Goal: Task Accomplishment & Management: Manage account settings

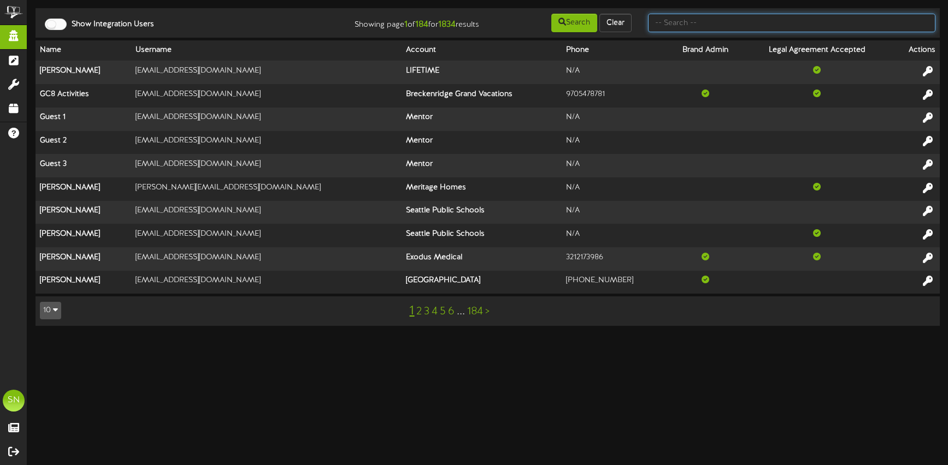
click at [678, 26] on input "text" at bounding box center [791, 23] width 287 height 19
type input "the picklr"
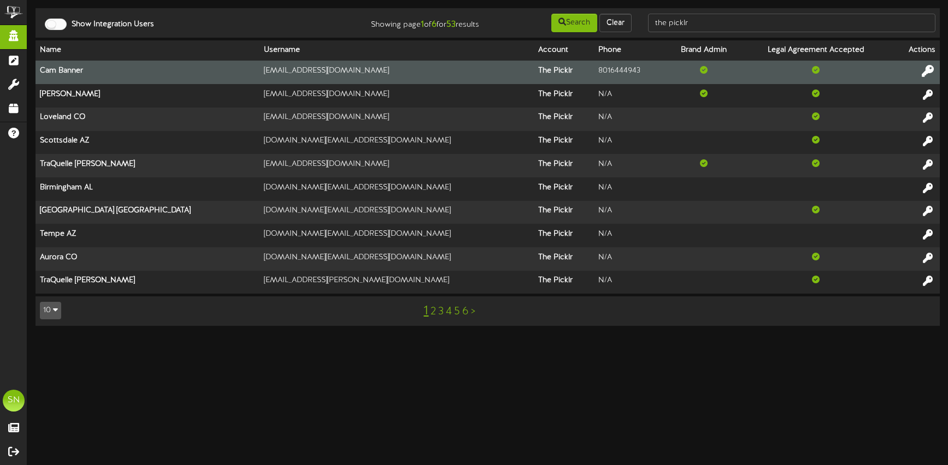
click at [927, 70] on icon at bounding box center [927, 71] width 12 height 12
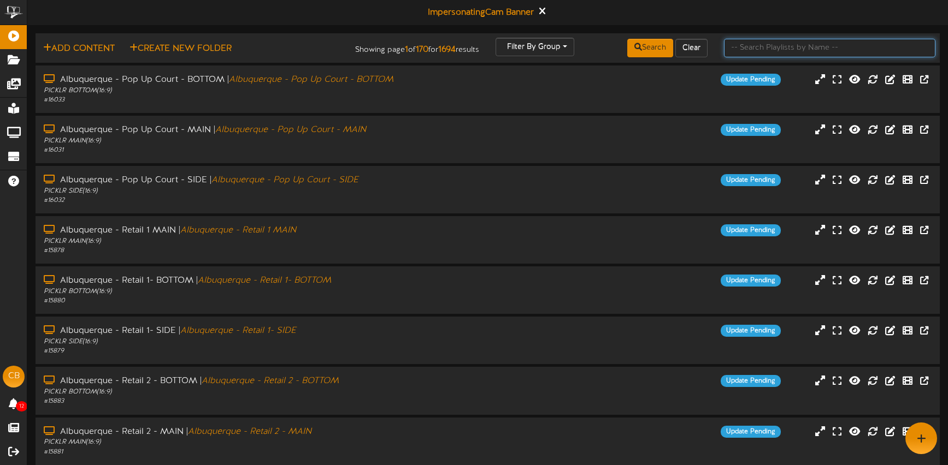
click at [739, 46] on input "text" at bounding box center [829, 48] width 211 height 19
type input "exton"
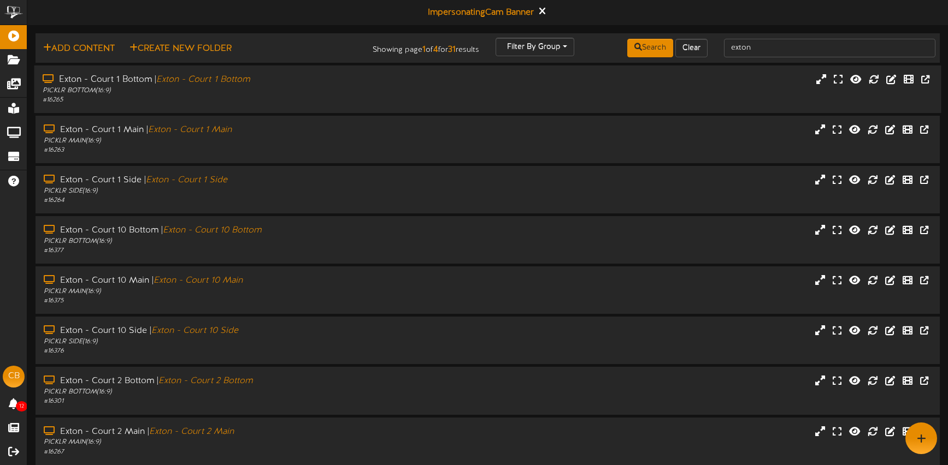
click at [371, 91] on div "PICKLR BOTTOM ( 16:9 )" at bounding box center [224, 90] width 362 height 9
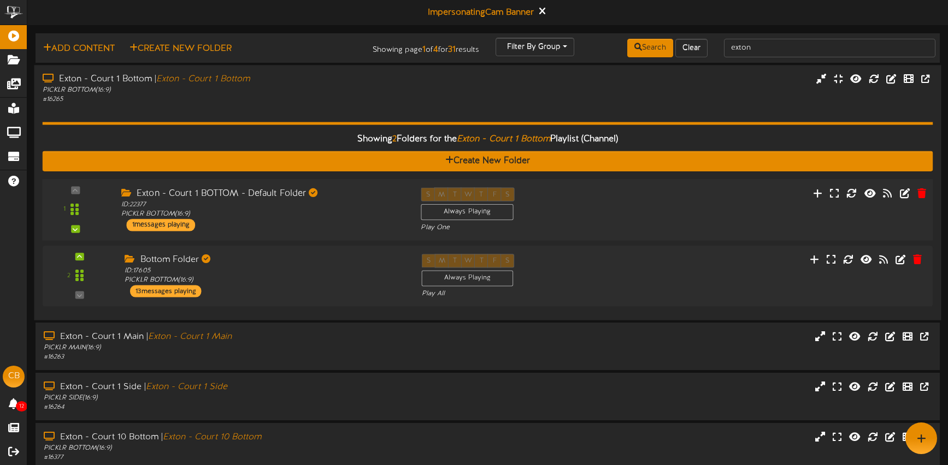
click at [700, 229] on div "1 ID:" at bounding box center [487, 209] width 899 height 45
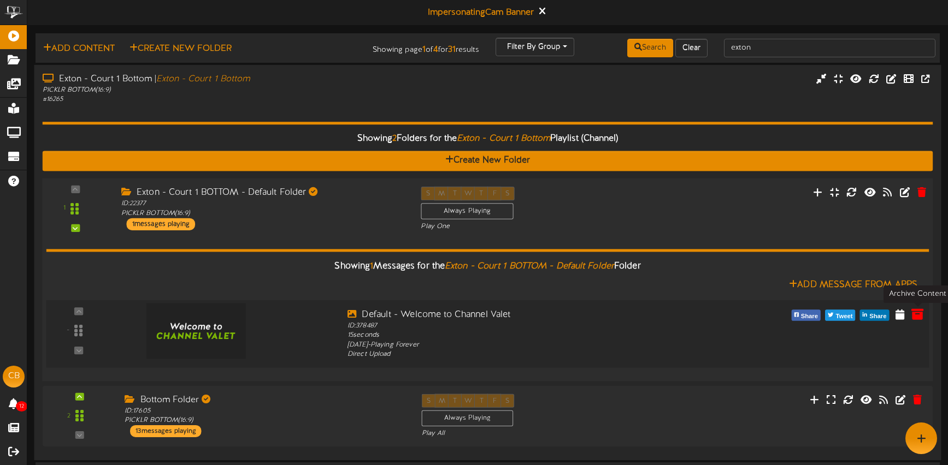
click at [918, 317] on icon at bounding box center [917, 314] width 12 height 12
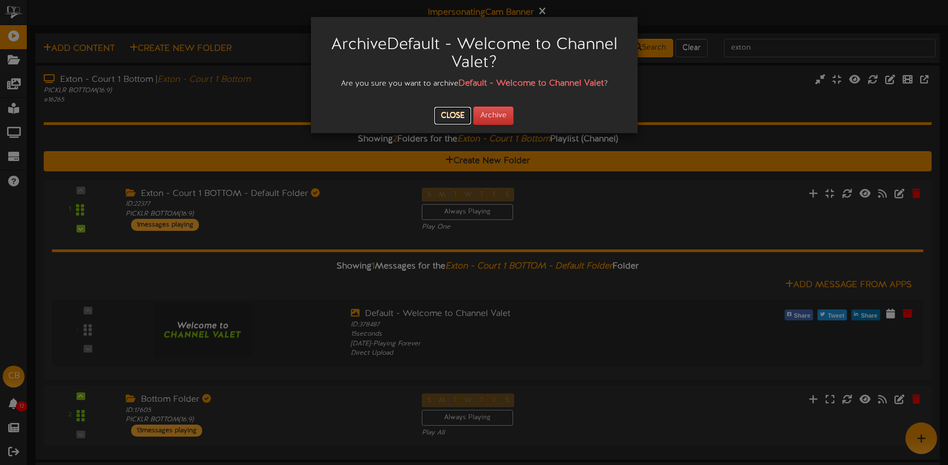
click at [460, 115] on button "Close" at bounding box center [452, 115] width 37 height 17
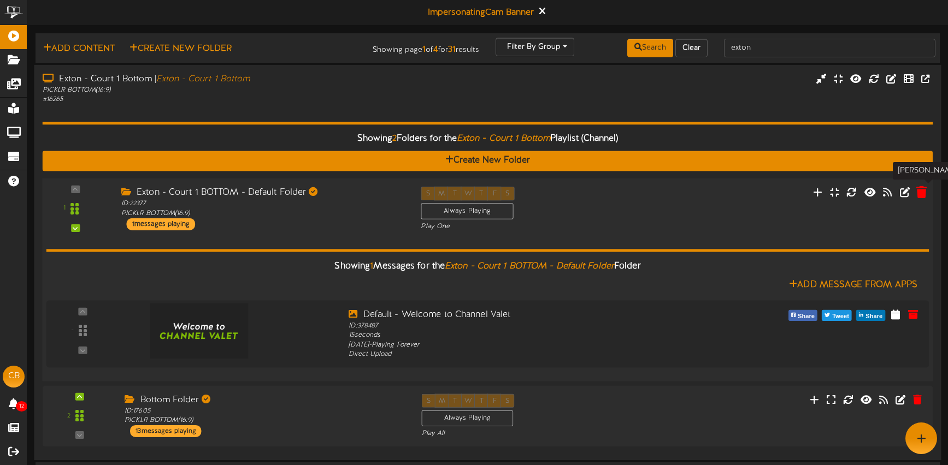
click at [919, 195] on icon at bounding box center [921, 192] width 10 height 12
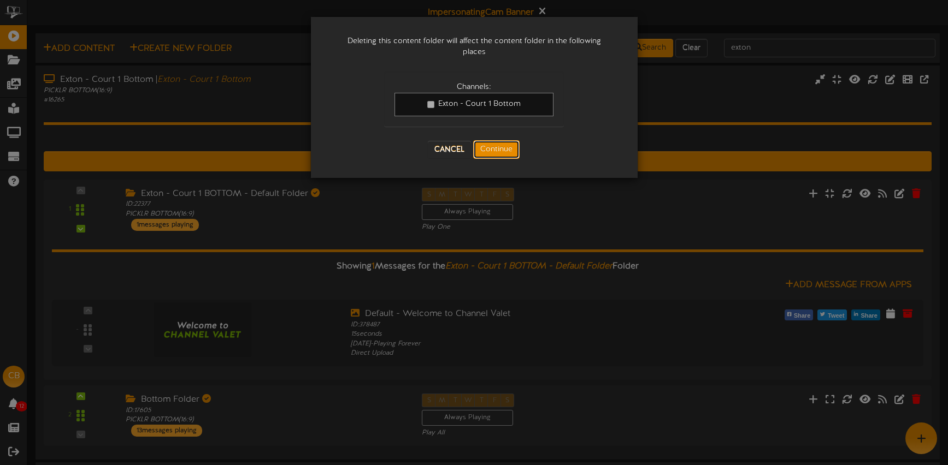
click at [503, 146] on button "Continue" at bounding box center [496, 149] width 46 height 19
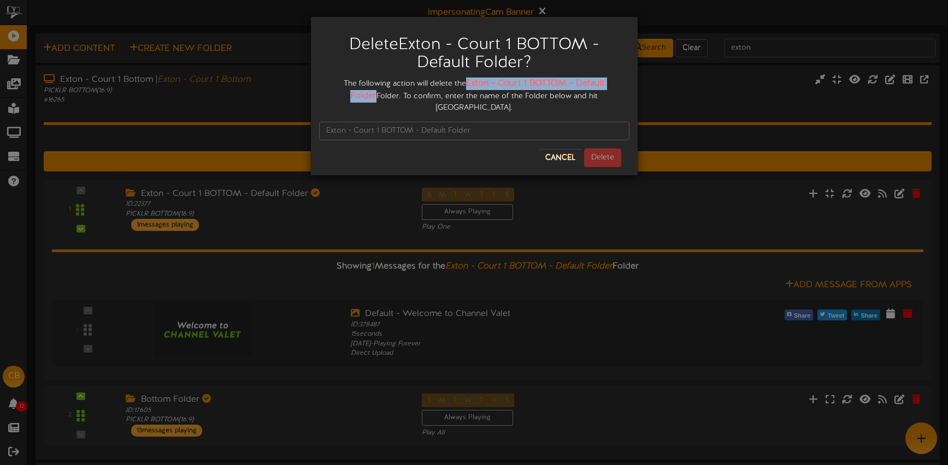
drag, startPoint x: 452, startPoint y: 82, endPoint x: 597, endPoint y: 84, distance: 144.7
click at [620, 84] on div "The following action will delete the Exton - Court 1 BOTTOM - Default Folder Fo…" at bounding box center [474, 96] width 310 height 36
copy strong "Exton - Court 1 BOTTOM - Default Folder"
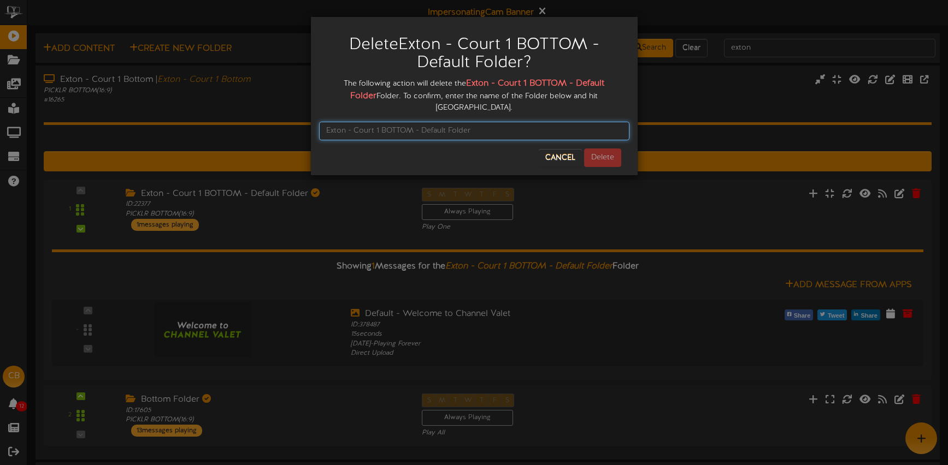
click at [469, 122] on input "text" at bounding box center [474, 131] width 310 height 19
paste input "Exton - Court 1 BOTTOM - Default Folder"
type input "Exton - Court 1 BOTTOM - Default Folder"
drag, startPoint x: 599, startPoint y: 144, endPoint x: 592, endPoint y: 159, distance: 17.1
click at [598, 149] on button "Delete" at bounding box center [602, 158] width 37 height 19
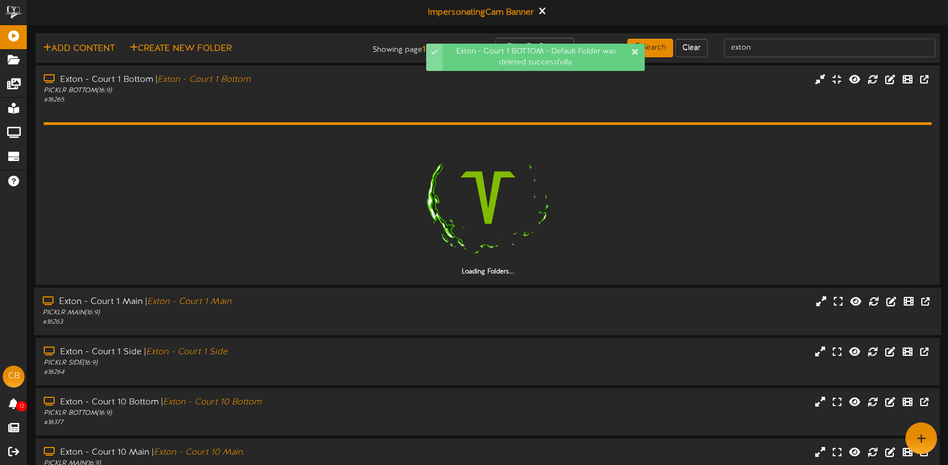
click at [666, 311] on div "Exton - Court 1 Main | Exton - Court 1 Main PICKLR MAIN ( 16:9 ) # 16263" at bounding box center [487, 311] width 907 height 31
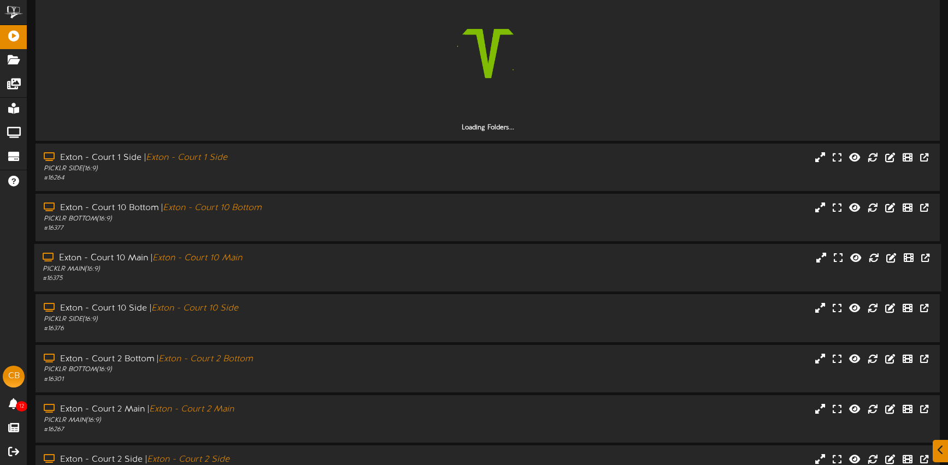
scroll to position [342, 0]
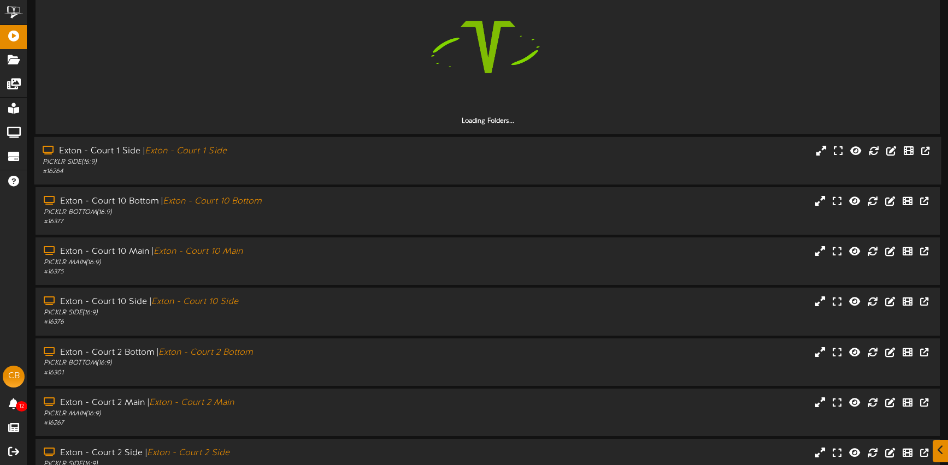
click at [385, 181] on div "Exton - Court 1 Side | Exton - Court 1 Side PICKLR SIDE ( 16:9 ) # 16264" at bounding box center [487, 161] width 907 height 48
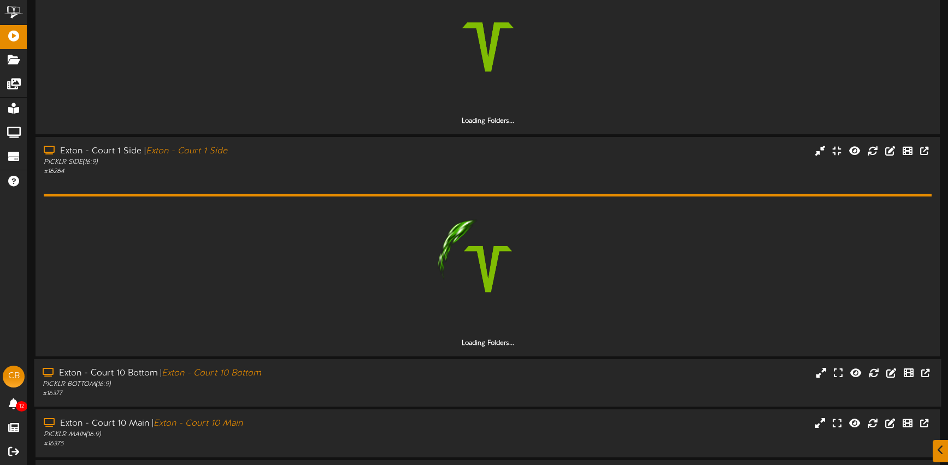
click at [347, 362] on div "Exton - Court 10 Bottom | Exton - Court 10 Bottom PICKLR BOTTOM ( 16:9 ) # 16377" at bounding box center [487, 383] width 907 height 48
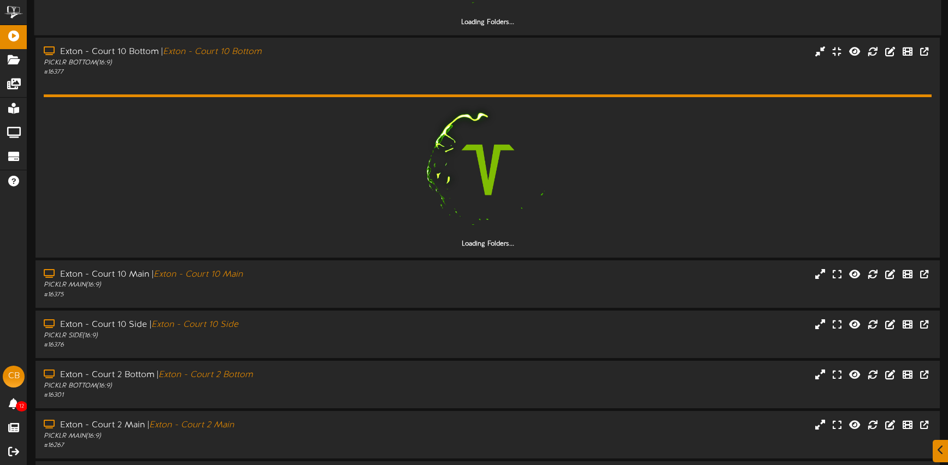
scroll to position [799, 0]
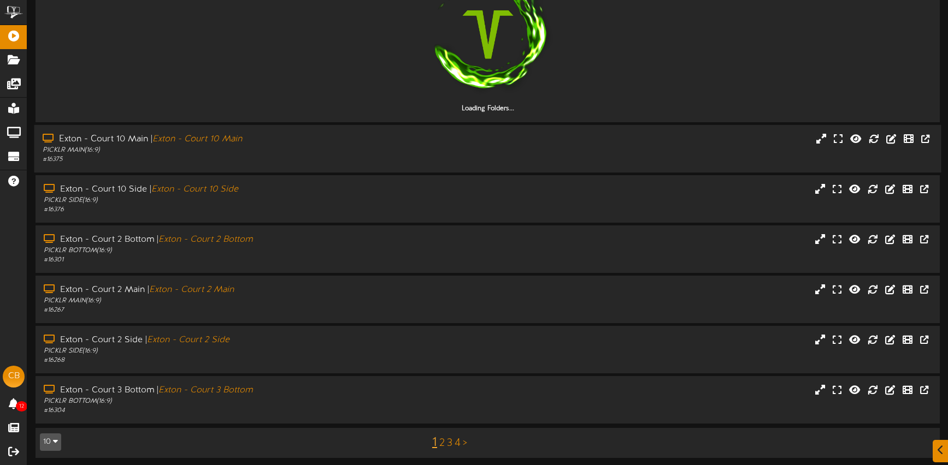
click at [355, 160] on div "# 16375" at bounding box center [224, 159] width 362 height 9
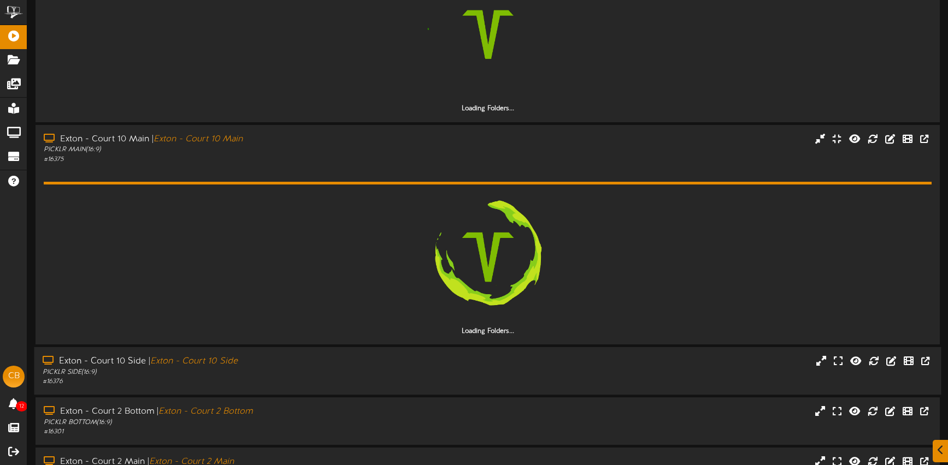
click at [383, 371] on div "PICKLR SIDE ( 16:9 )" at bounding box center [224, 372] width 362 height 9
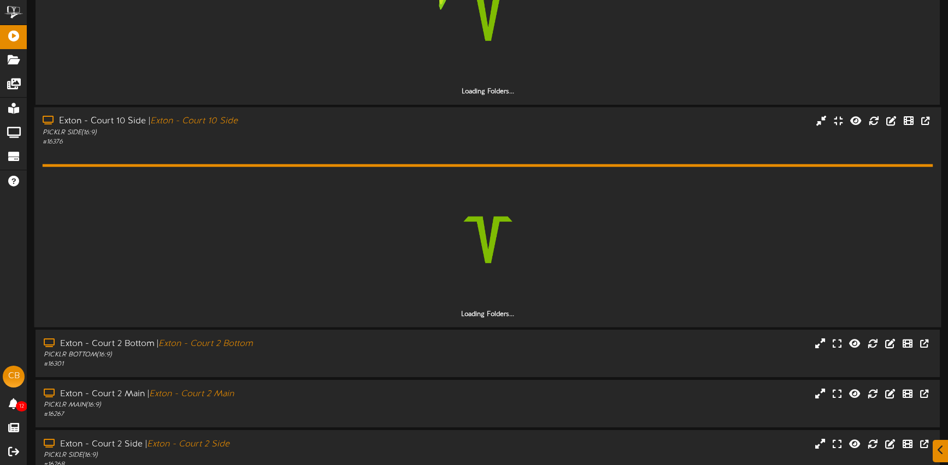
scroll to position [1147, 0]
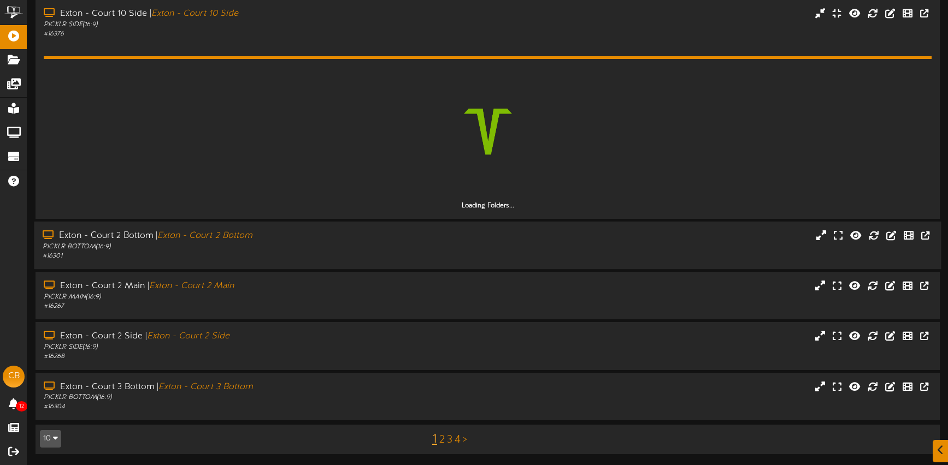
click at [342, 235] on div "Exton - Court 2 Bottom | Exton - Court 2 Bottom" at bounding box center [224, 236] width 362 height 13
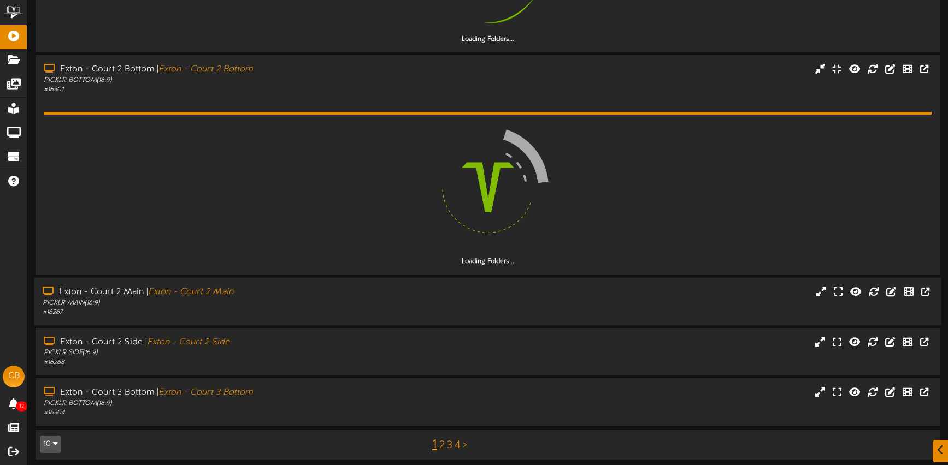
click at [361, 289] on div "Exton - Court 2 Main | Exton - Court 2 Main" at bounding box center [224, 292] width 362 height 13
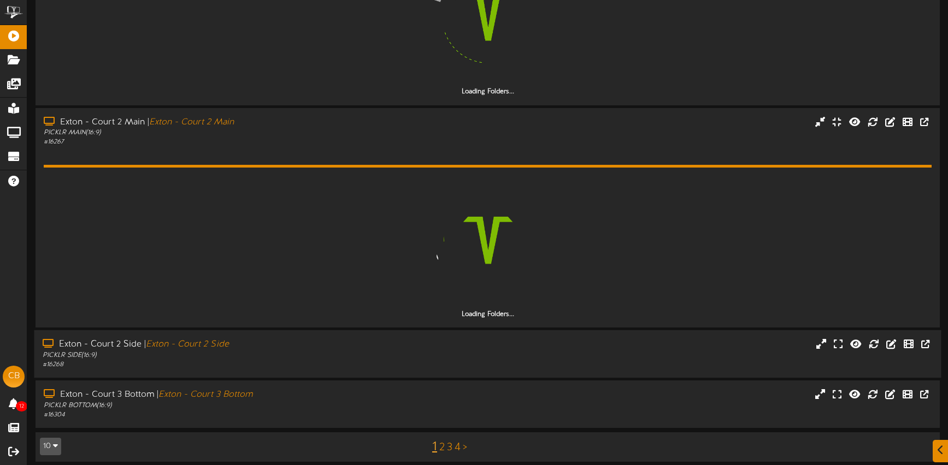
drag, startPoint x: 374, startPoint y: 376, endPoint x: 377, endPoint y: 365, distance: 11.9
click at [374, 376] on div "Exton - Court 2 Side | Exton - Court 2 Side PICKLR SIDE ( 16:9 ) # 16268" at bounding box center [487, 354] width 907 height 48
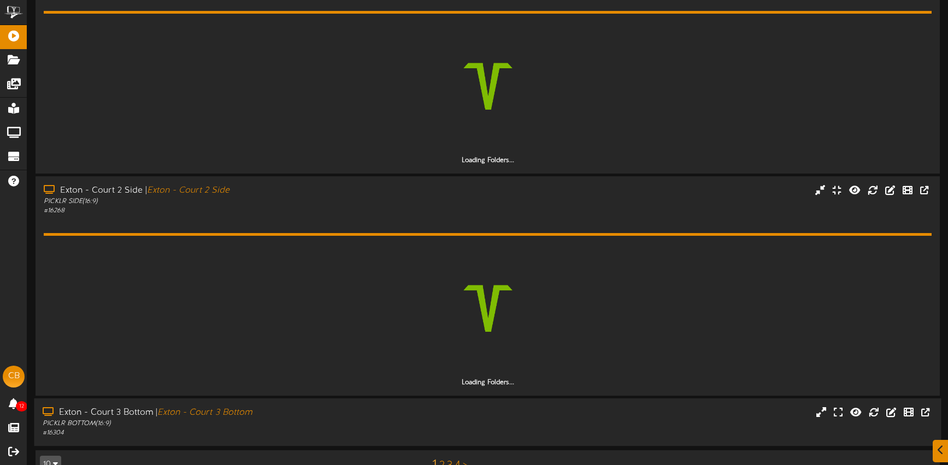
click at [382, 410] on div "Exton - Court 3 Bottom | Exton - Court 3 Bottom" at bounding box center [224, 413] width 362 height 13
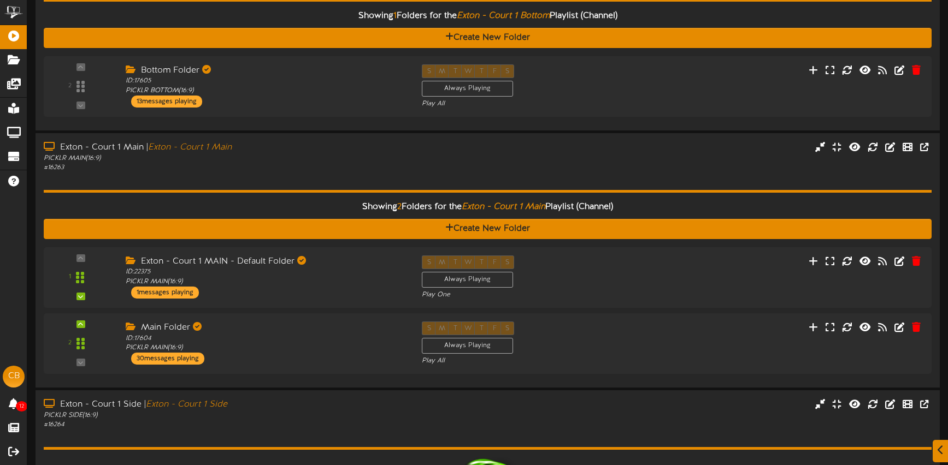
scroll to position [152, 0]
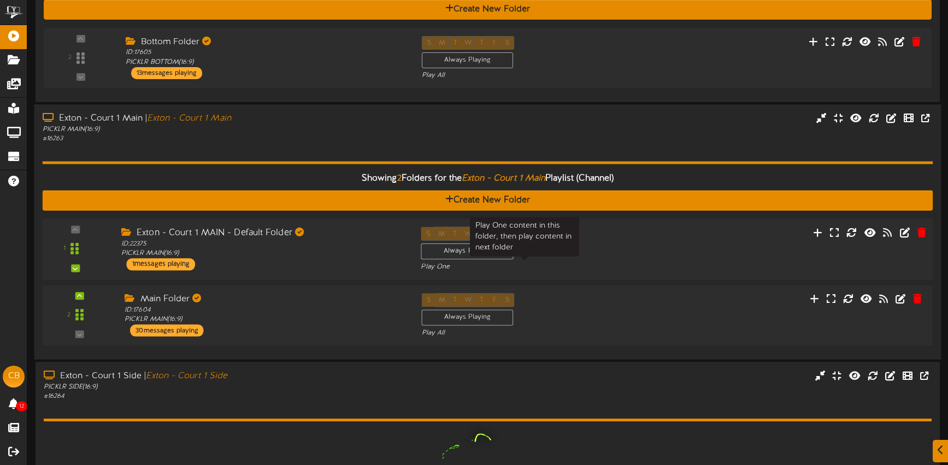
click at [563, 260] on div "S M T W T F S Always Playing Play One" at bounding box center [524, 249] width 225 height 45
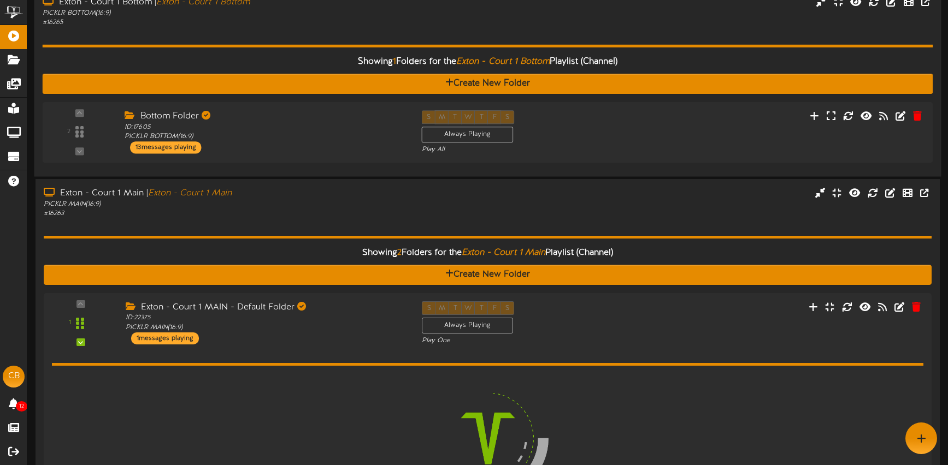
scroll to position [44, 0]
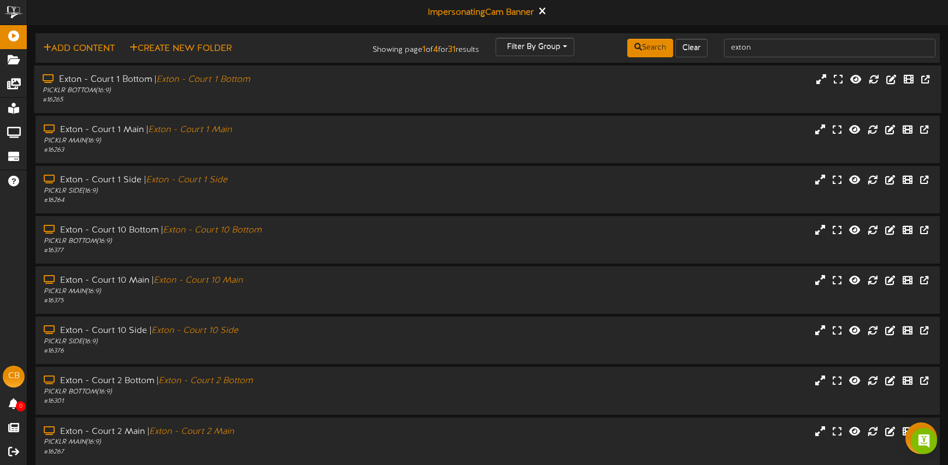
click at [355, 89] on div "PICKLR BOTTOM ( 16:9 )" at bounding box center [224, 90] width 362 height 9
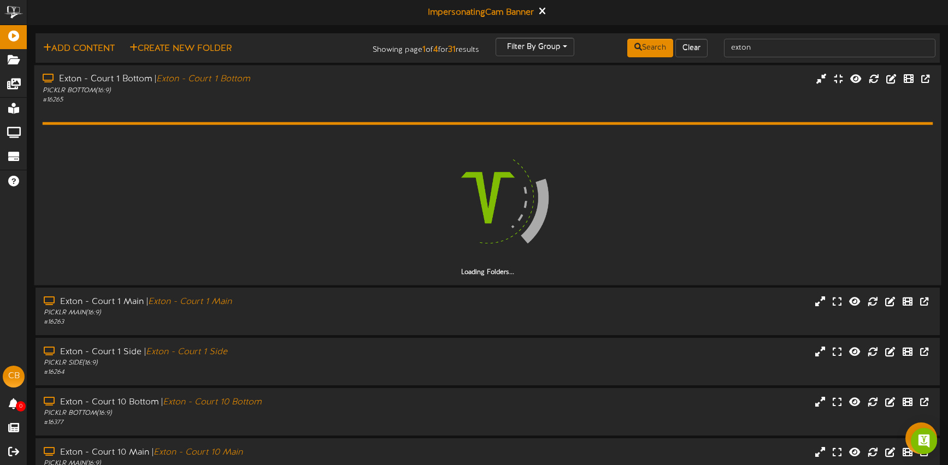
click at [370, 97] on div "# 16265" at bounding box center [224, 99] width 362 height 9
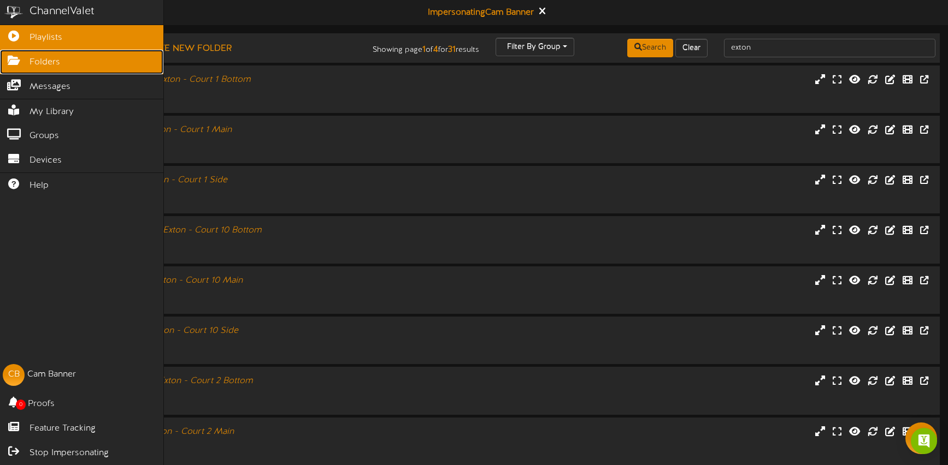
click at [50, 63] on span "Folders" at bounding box center [44, 62] width 31 height 13
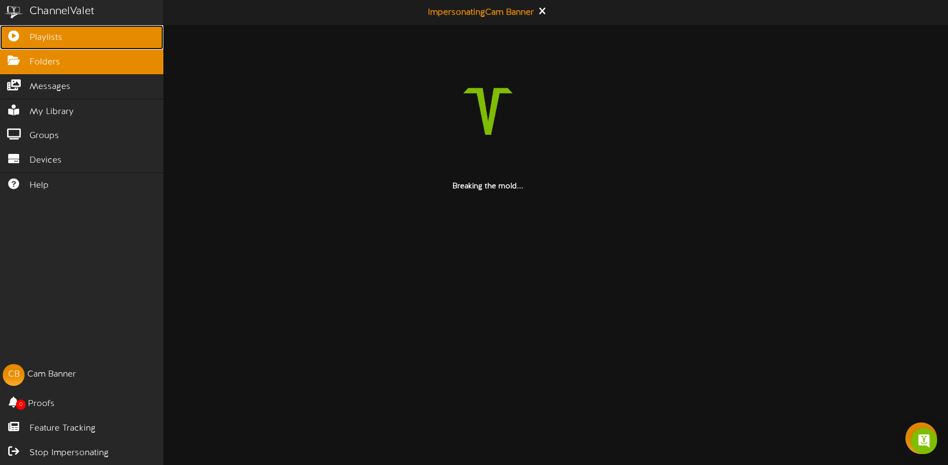
click at [22, 40] on link "Playlists" at bounding box center [81, 37] width 163 height 25
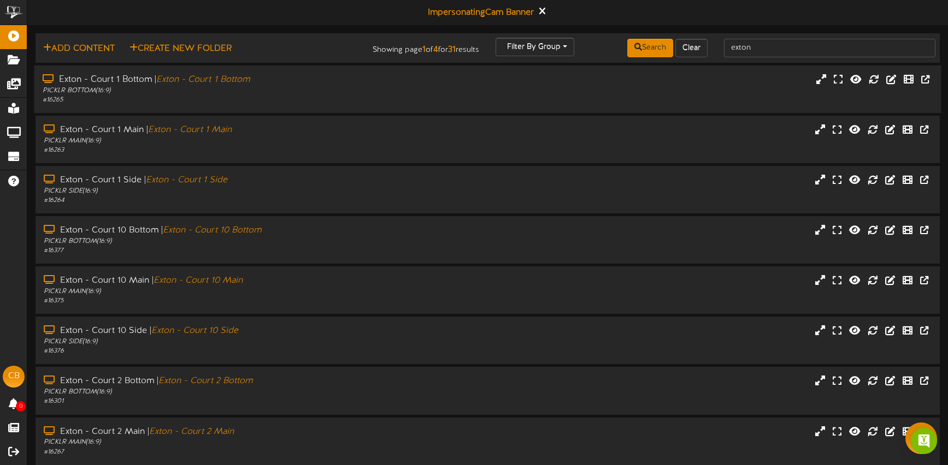
click at [355, 100] on div "# 16265" at bounding box center [224, 100] width 362 height 9
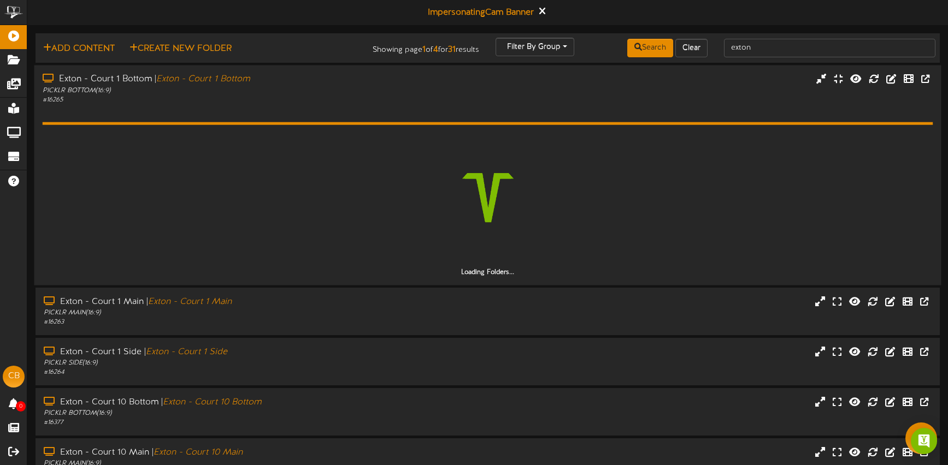
click at [365, 107] on div "Loading Folders..." at bounding box center [488, 190] width 890 height 173
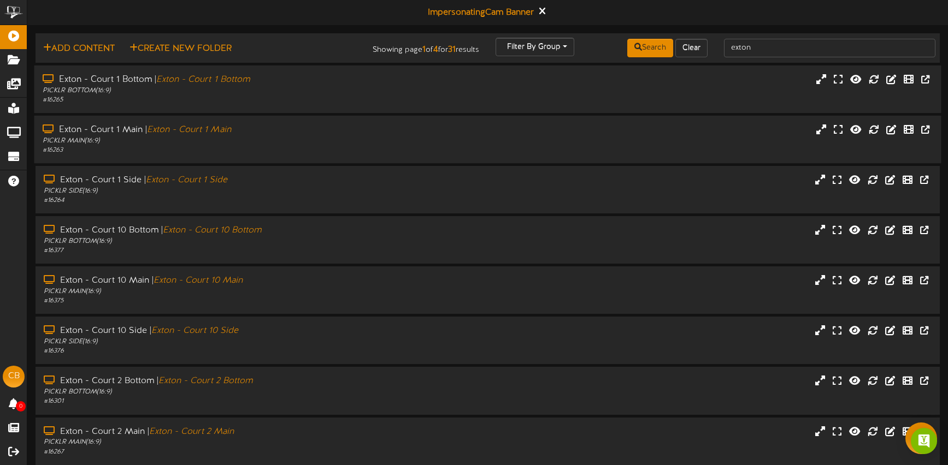
click at [348, 141] on div "PICKLR MAIN ( 16:9 )" at bounding box center [224, 141] width 362 height 9
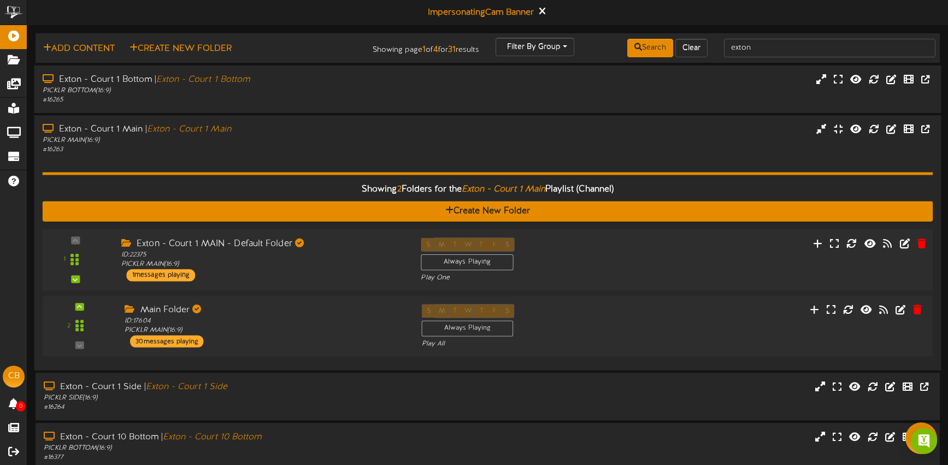
click at [582, 254] on div "S M T W T F S Always Playing Play One" at bounding box center [524, 260] width 225 height 45
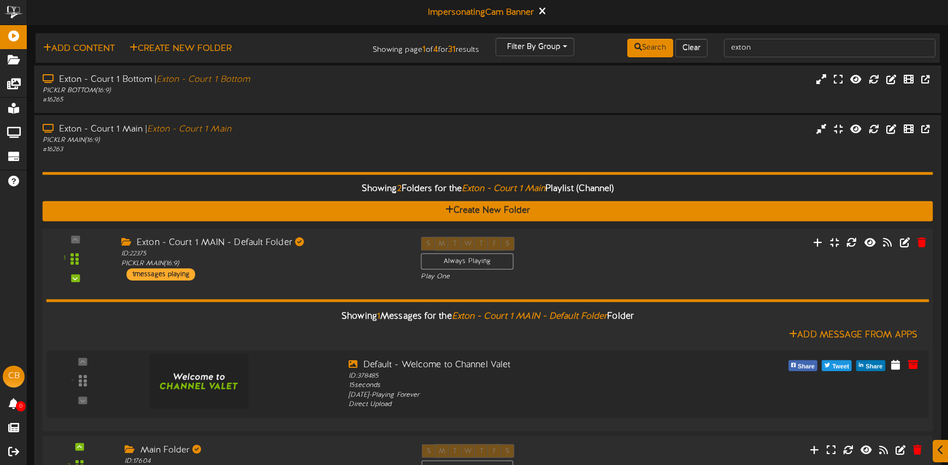
scroll to position [4, 0]
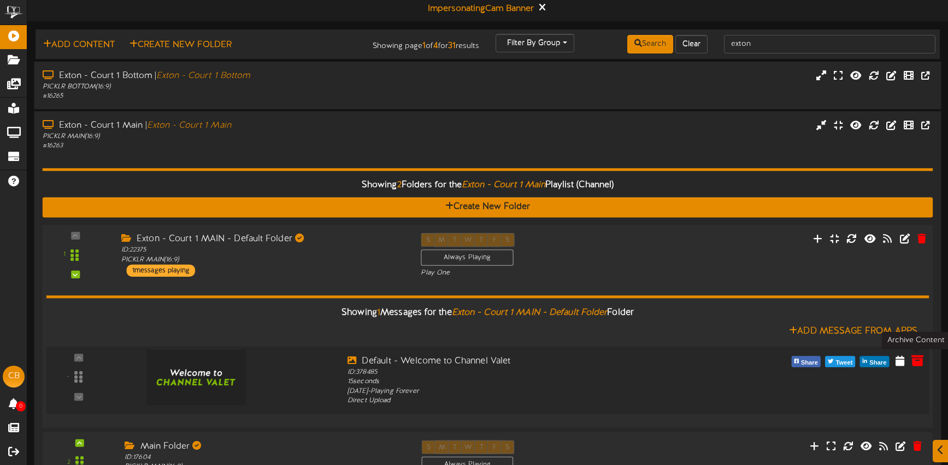
click at [913, 357] on icon at bounding box center [917, 360] width 12 height 12
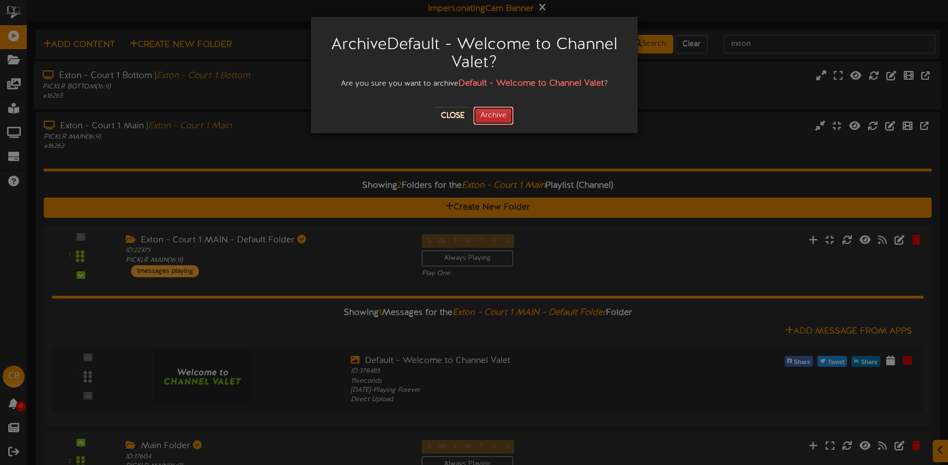
click at [496, 118] on button "Archive" at bounding box center [493, 116] width 40 height 19
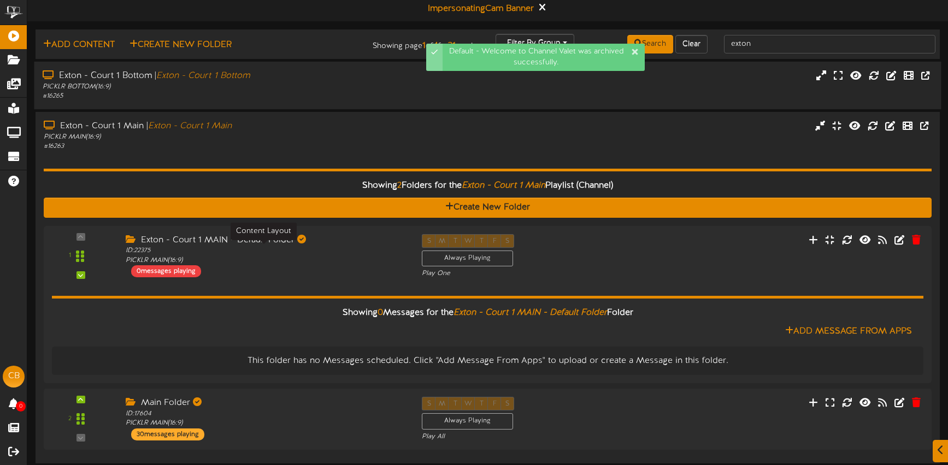
scroll to position [29, 0]
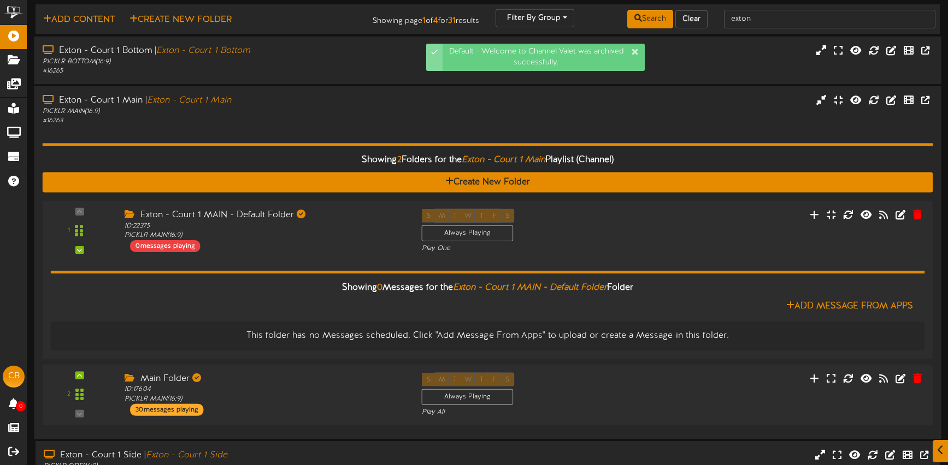
click at [279, 132] on div "Showing 2 Folders for the Exton - Court 1 Main Playlist (Channel) Create New Fo…" at bounding box center [488, 278] width 890 height 305
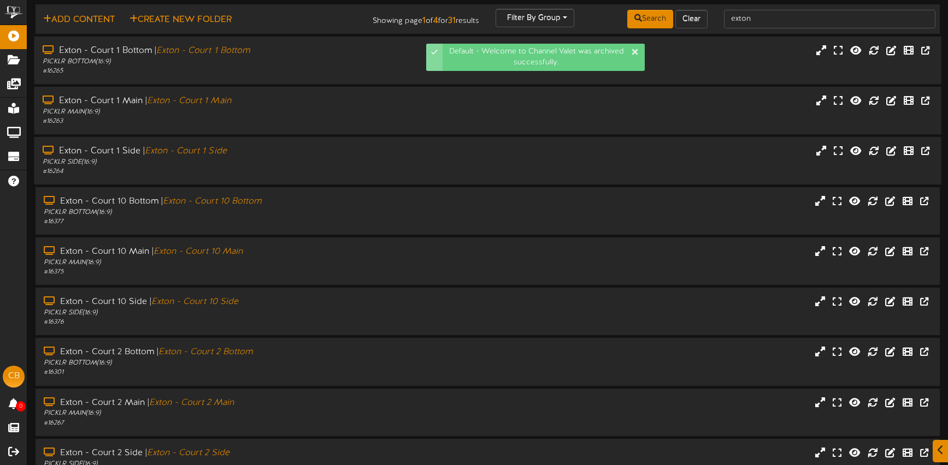
click at [291, 168] on div "# 16264" at bounding box center [224, 171] width 362 height 9
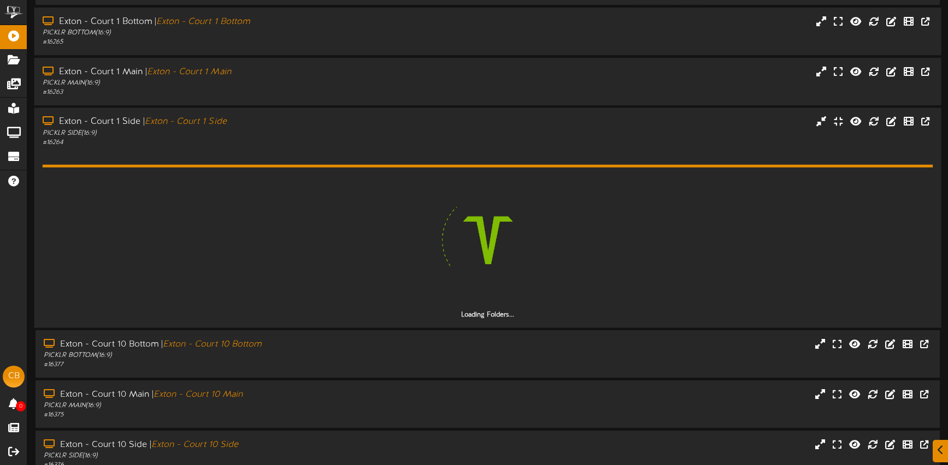
scroll to position [129, 0]
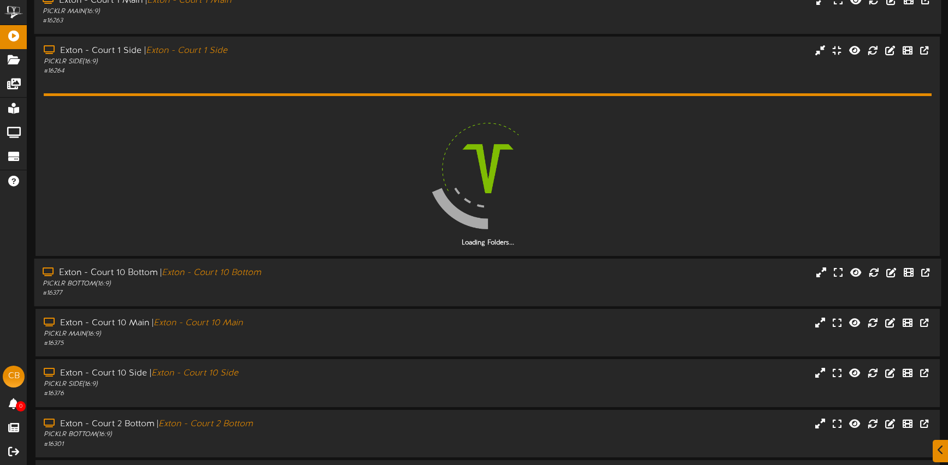
click at [336, 287] on div "PICKLR BOTTOM ( 16:9 )" at bounding box center [224, 284] width 362 height 9
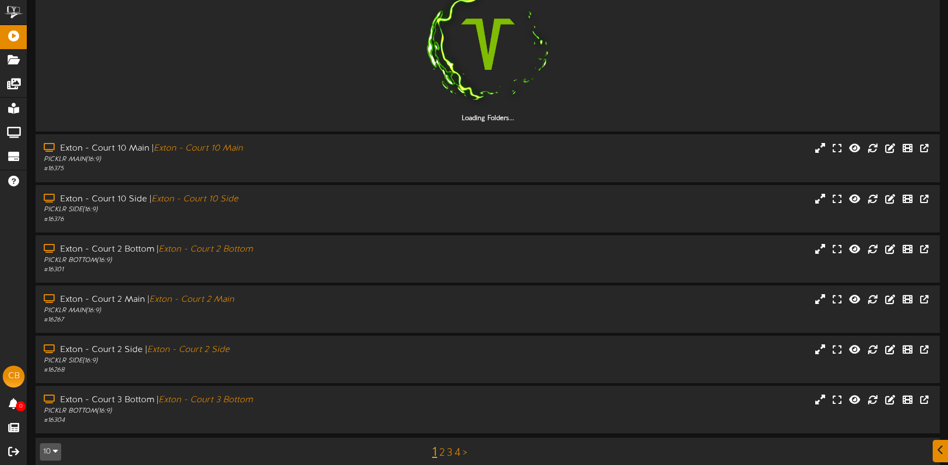
scroll to position [490, 0]
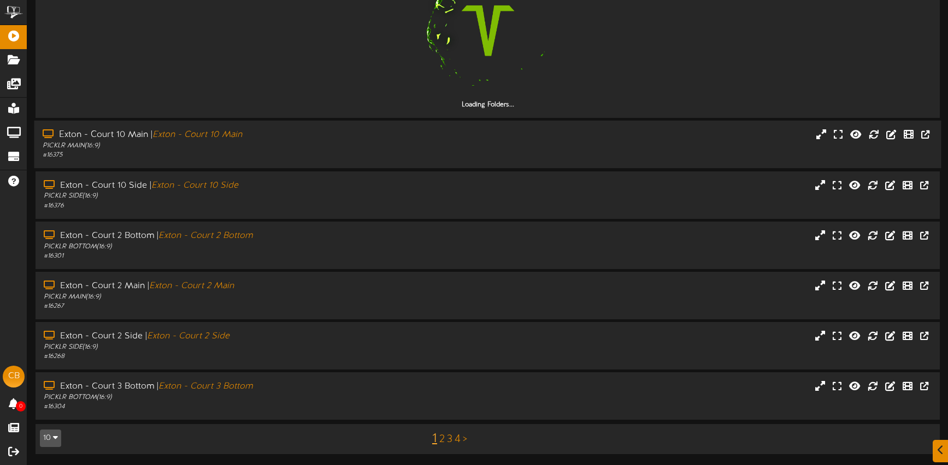
click at [310, 150] on div "PICKLR MAIN ( 16:9 )" at bounding box center [224, 145] width 362 height 9
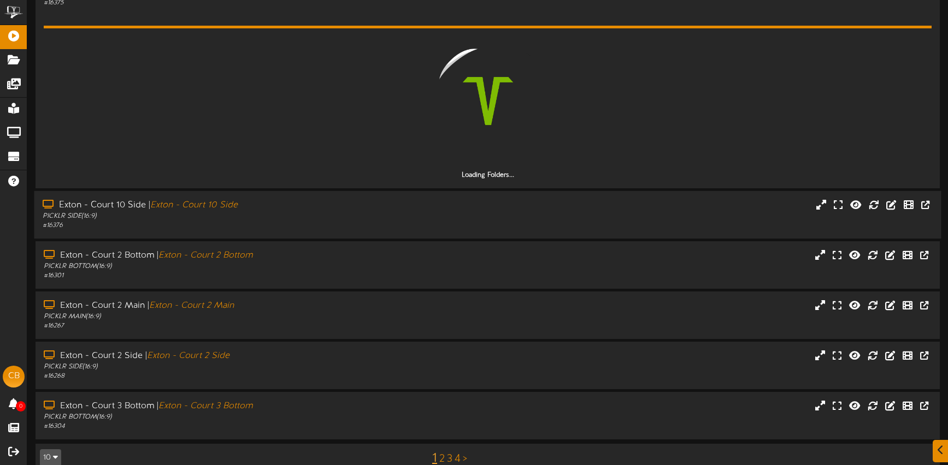
click at [324, 218] on div "PICKLR SIDE ( 16:9 )" at bounding box center [224, 216] width 362 height 9
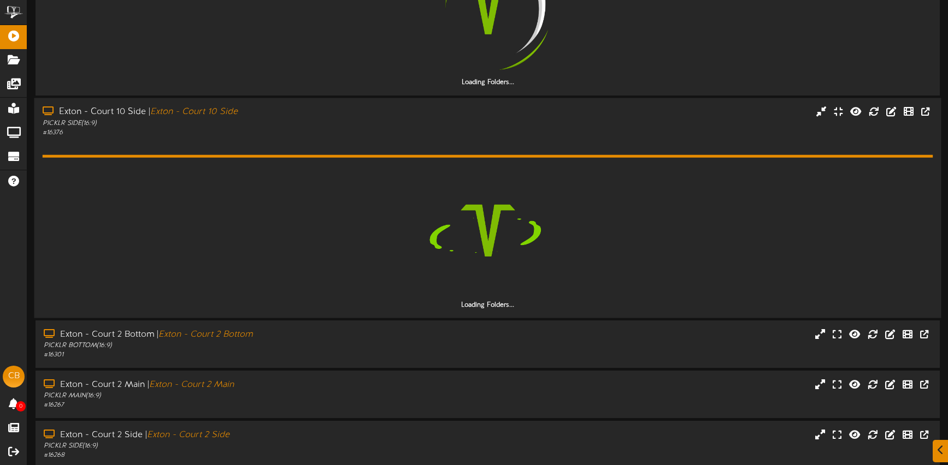
drag, startPoint x: 321, startPoint y: 334, endPoint x: 345, endPoint y: 310, distance: 34.4
click at [321, 334] on div "Exton - Court 2 Bottom | Exton - Court 2 Bottom" at bounding box center [224, 335] width 360 height 13
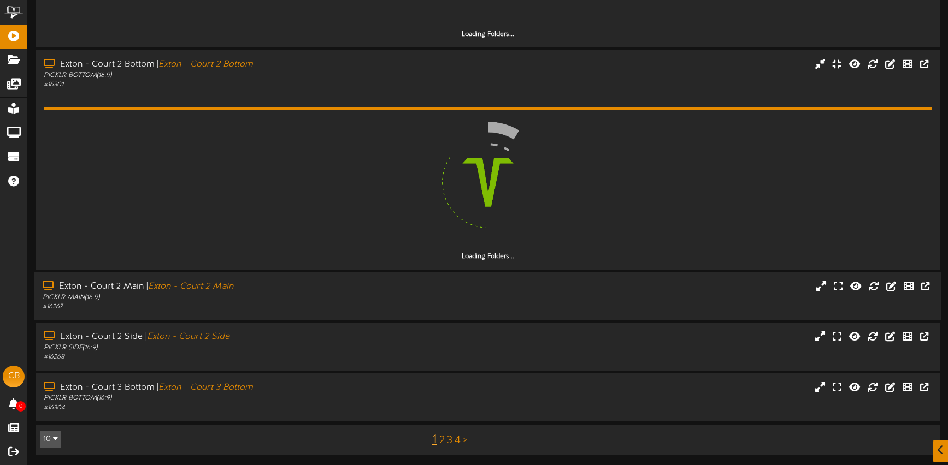
click at [351, 294] on div "PICKLR MAIN ( 16:9 )" at bounding box center [224, 297] width 362 height 9
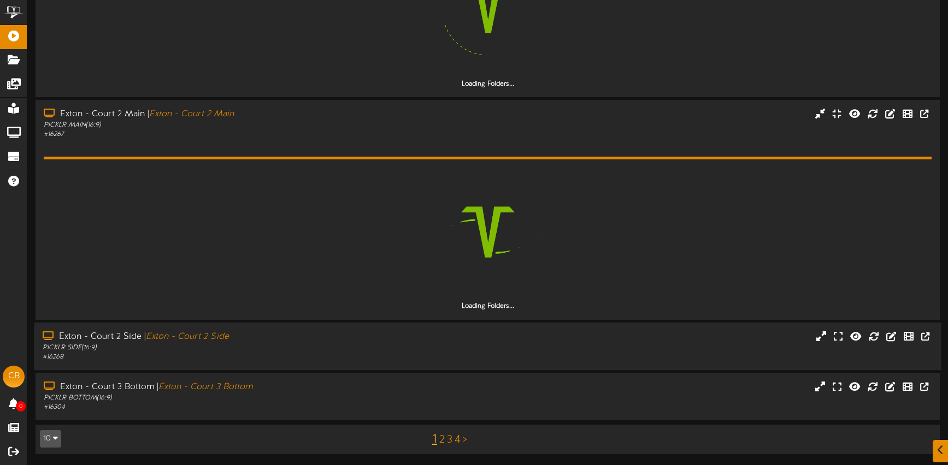
click at [356, 328] on div "Exton - Court 2 Side | Exton - Court 2 Side PICKLR SIDE ( 16:9 ) # 16268" at bounding box center [487, 346] width 907 height 48
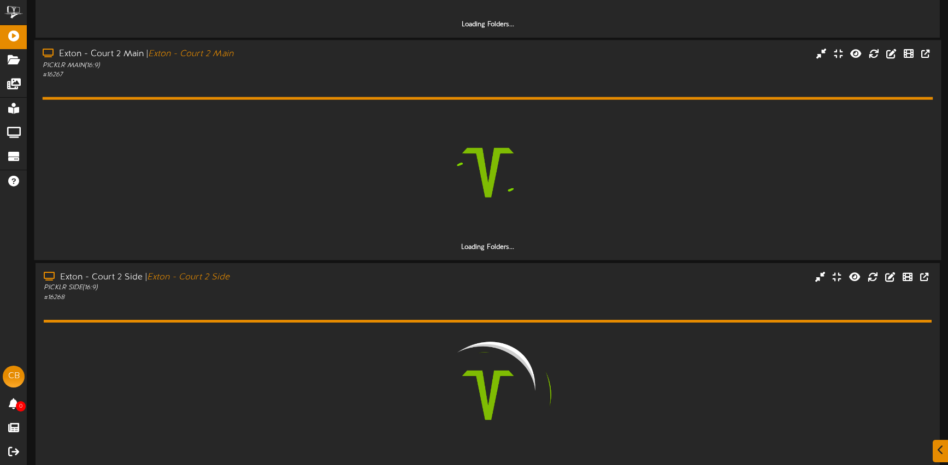
scroll to position [1350, 0]
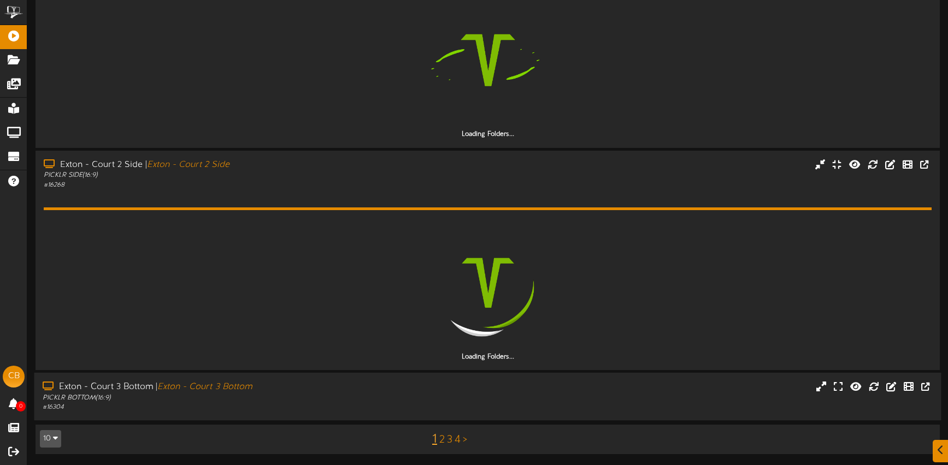
click at [357, 390] on div "Exton - Court 3 Bottom | Exton - Court 3 Bottom" at bounding box center [224, 387] width 362 height 13
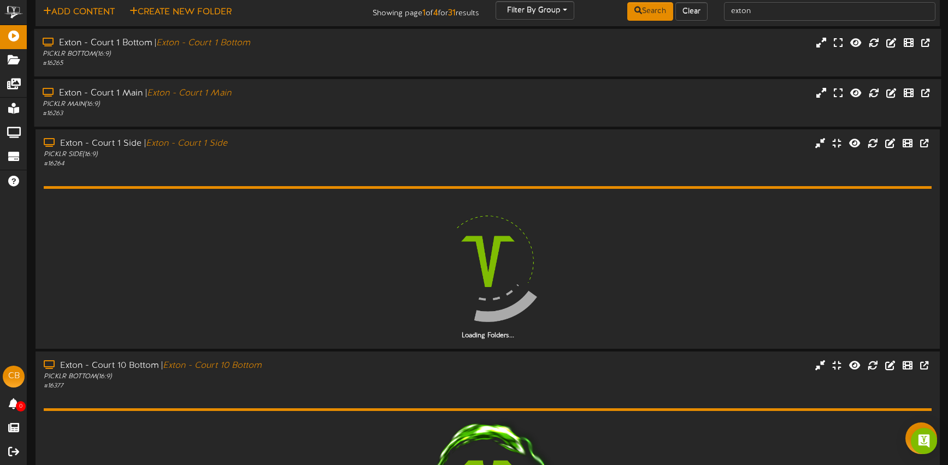
scroll to position [0, 0]
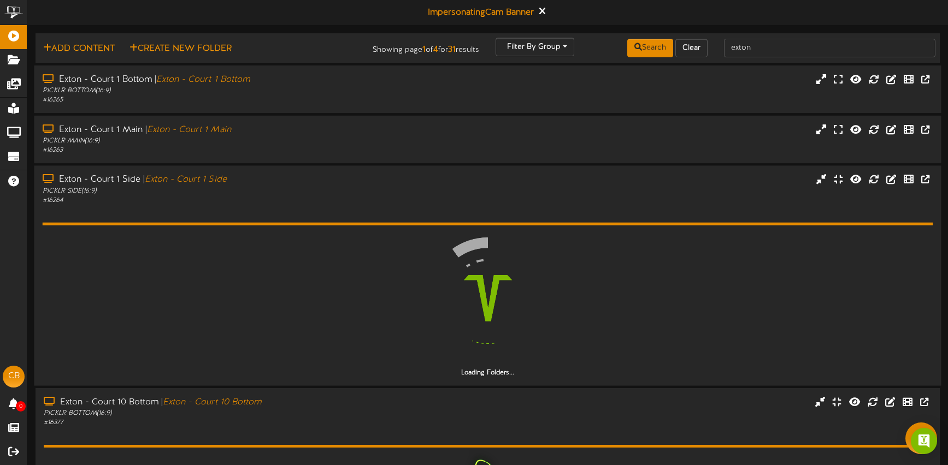
click at [443, 196] on div "Exton - Court 1 Side | Exton - Court 1 Side PICKLR SIDE ( 16:9 ) # 16264" at bounding box center [487, 189] width 907 height 31
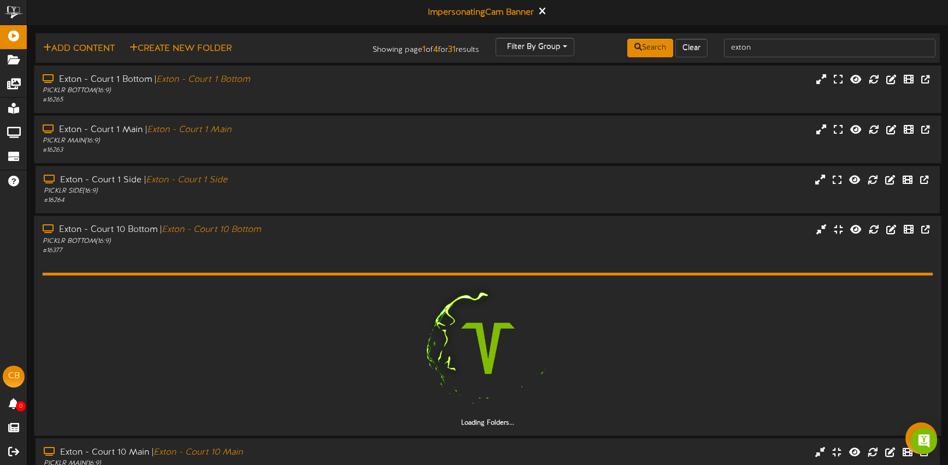
drag, startPoint x: 410, startPoint y: 234, endPoint x: 412, endPoint y: 221, distance: 13.2
click at [410, 234] on div "Exton - Court 10 Bottom | Exton - Court 10 Bottom PICKLR BOTTOM ( 16:9 ) # 16377" at bounding box center [223, 239] width 378 height 31
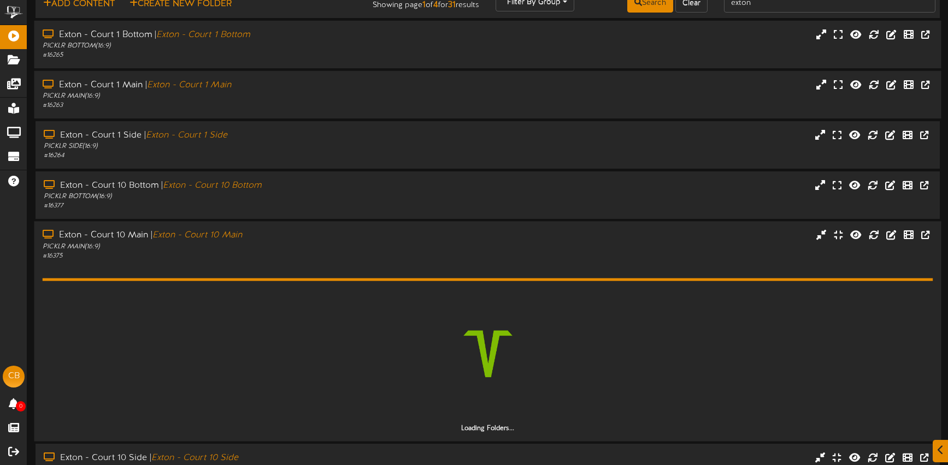
click at [406, 268] on div "Loading Folders..." at bounding box center [488, 347] width 890 height 173
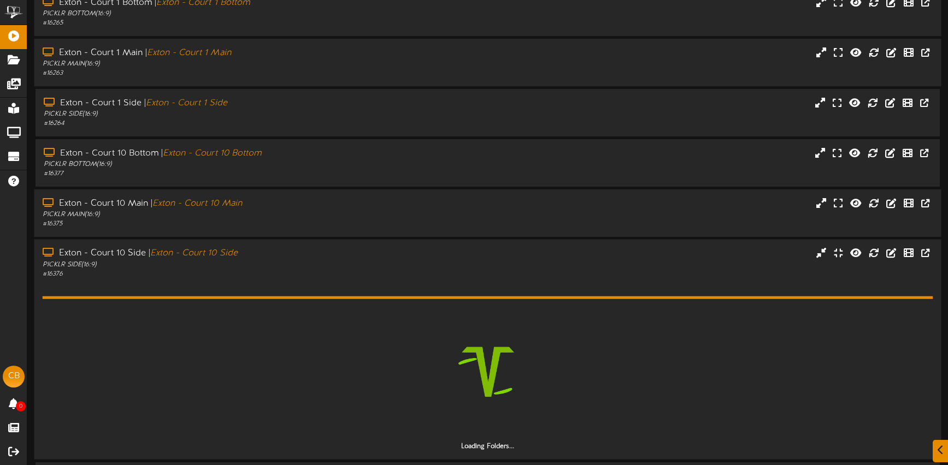
click at [422, 275] on div "Exton - Court 10 Side | Exton - Court 10 Side PICKLR SIDE ( 16:9 ) # 16376" at bounding box center [487, 263] width 907 height 31
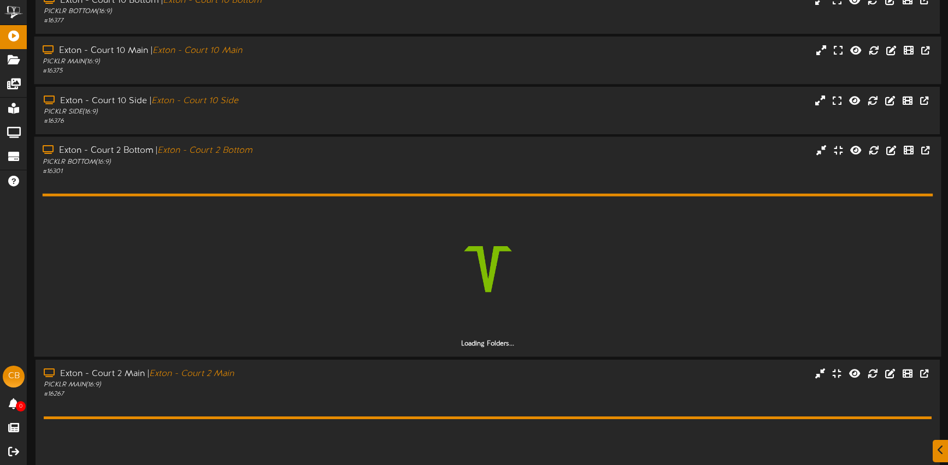
click at [428, 163] on div "Exton - Court 2 Bottom | Exton - Court 2 Bottom PICKLR BOTTOM ( 16:9 ) # 16301" at bounding box center [487, 160] width 907 height 31
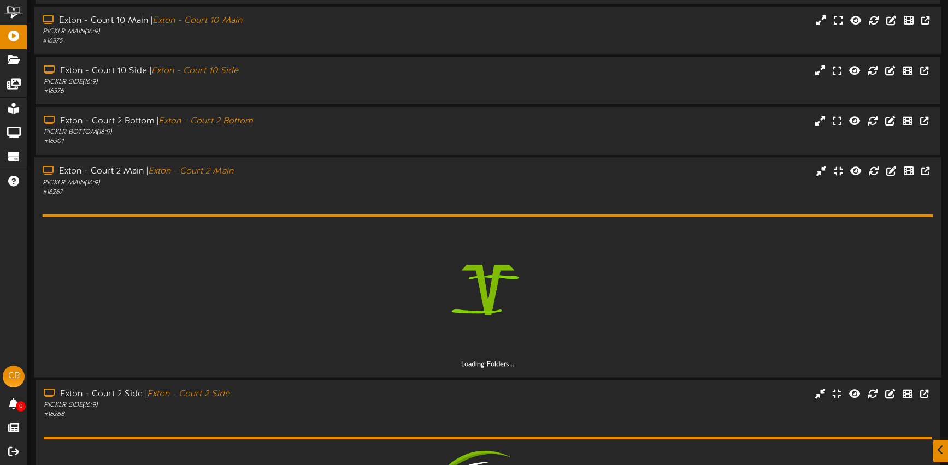
scroll to position [270, 0]
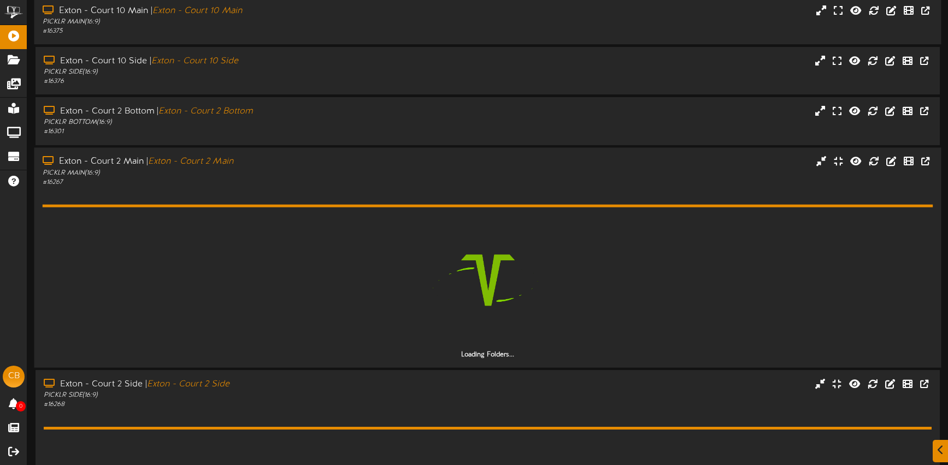
click at [434, 192] on div "Loading Folders..." at bounding box center [488, 273] width 890 height 173
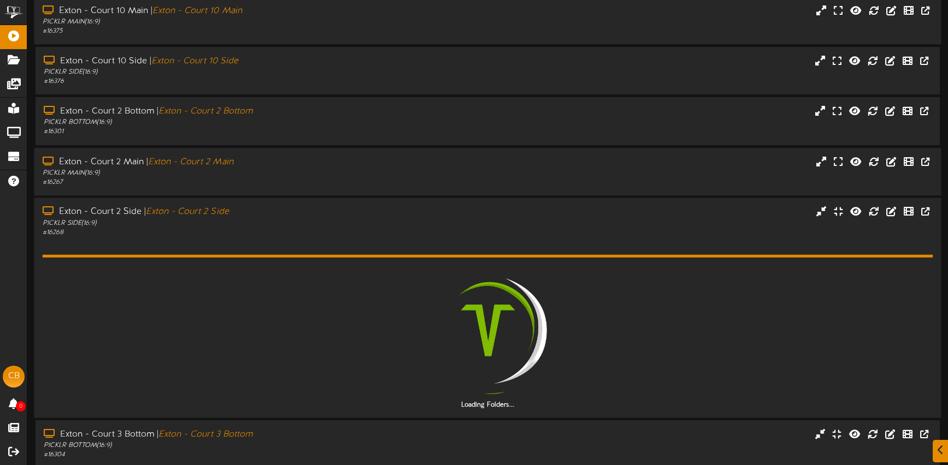
drag, startPoint x: 421, startPoint y: 230, endPoint x: 418, endPoint y: 223, distance: 7.4
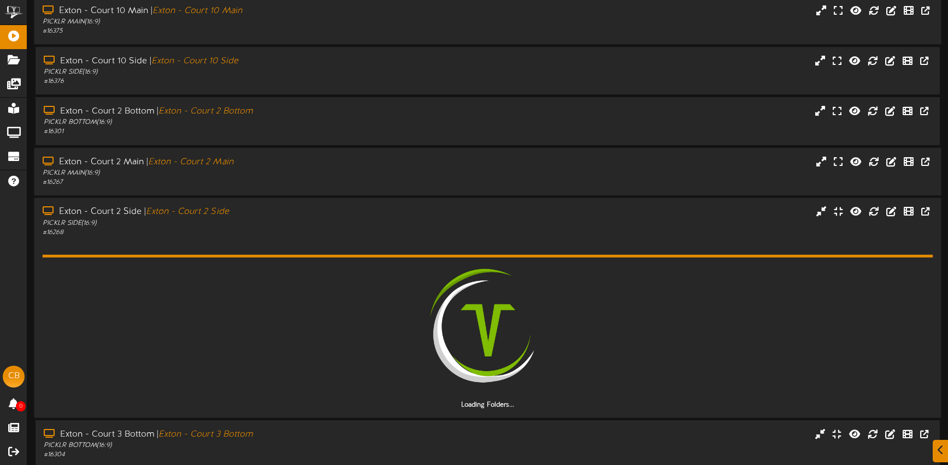
click at [421, 230] on div "Exton - Court 2 Side | Exton - Court 2 Side PICKLR SIDE ( 16:9 ) # 16268" at bounding box center [487, 221] width 907 height 31
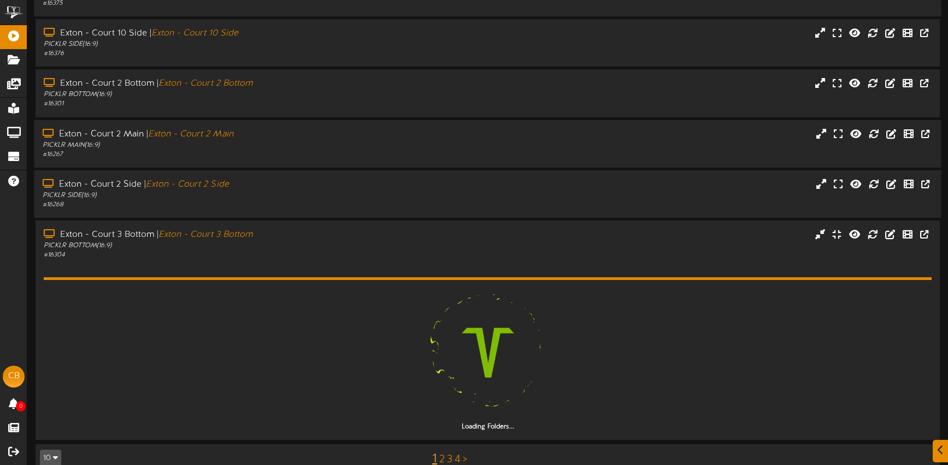
drag, startPoint x: 420, startPoint y: 228, endPoint x: 417, endPoint y: 217, distance: 11.9
click at [420, 229] on div at bounding box center [600, 229] width 377 height 1
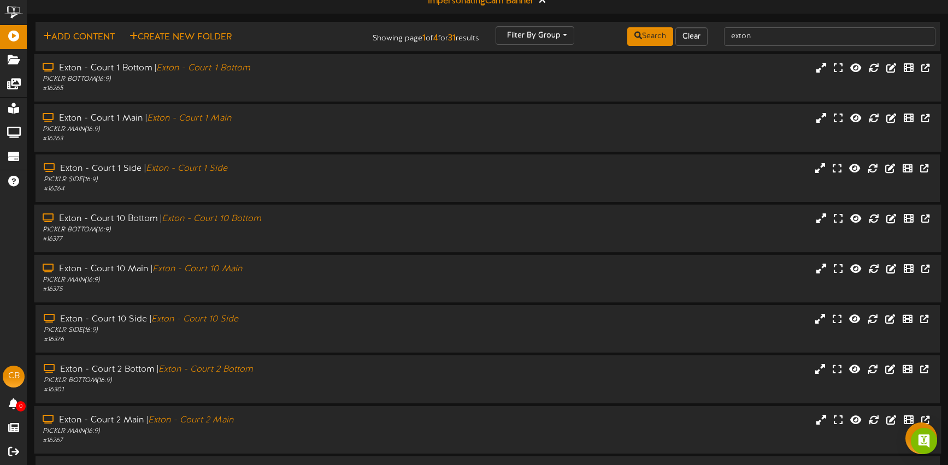
scroll to position [0, 0]
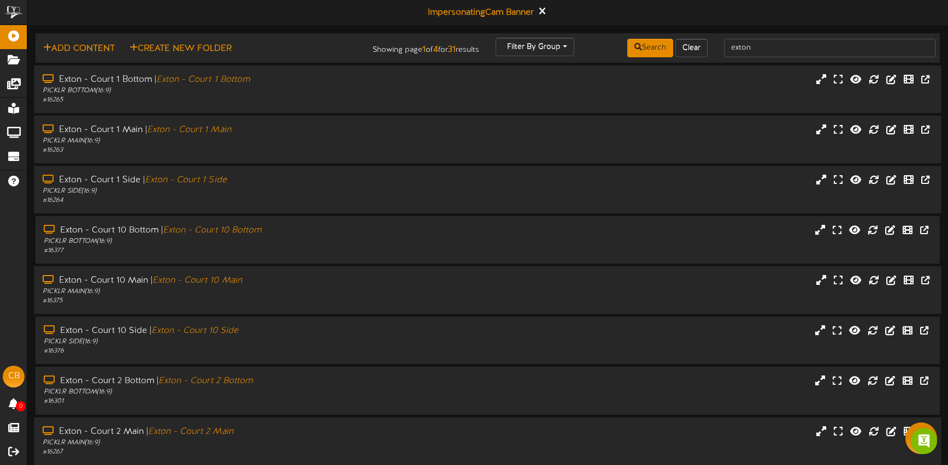
click at [336, 187] on div "PICKLR SIDE ( 16:9 )" at bounding box center [224, 191] width 362 height 9
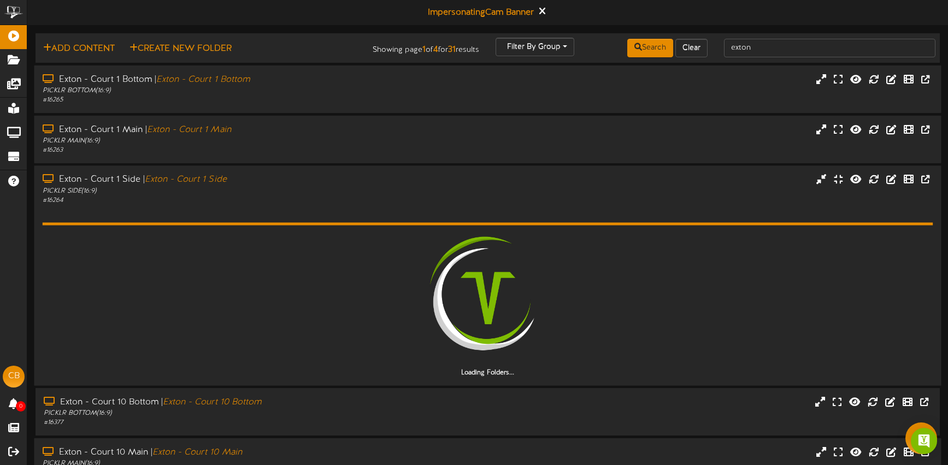
click at [380, 205] on div "Loading Folders..." at bounding box center [488, 291] width 890 height 173
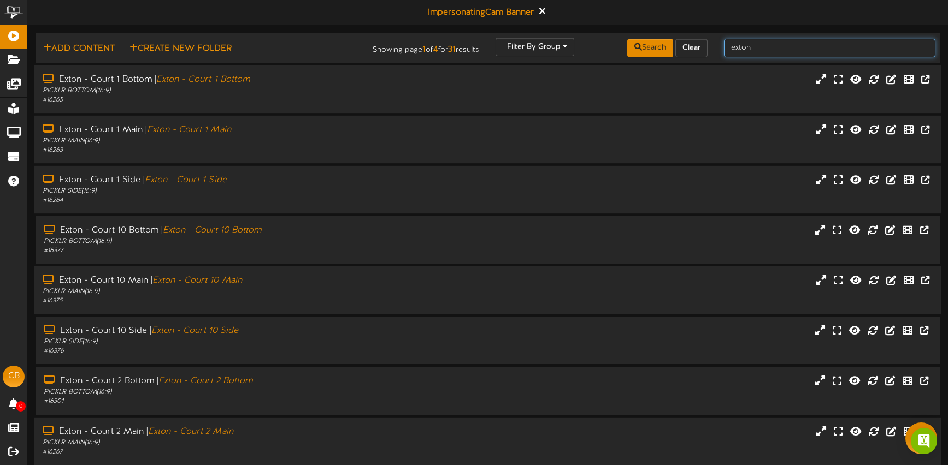
click at [772, 51] on input "exton" at bounding box center [829, 48] width 211 height 19
drag, startPoint x: 774, startPoint y: 49, endPoint x: 702, endPoint y: 46, distance: 71.6
click at [702, 46] on div "Add Content Create New Folder Showing page 1 of 4 for 31 results Filter By Grou…" at bounding box center [488, 48] width 912 height 21
type input "davis"
drag, startPoint x: 330, startPoint y: 173, endPoint x: 340, endPoint y: 180, distance: 12.6
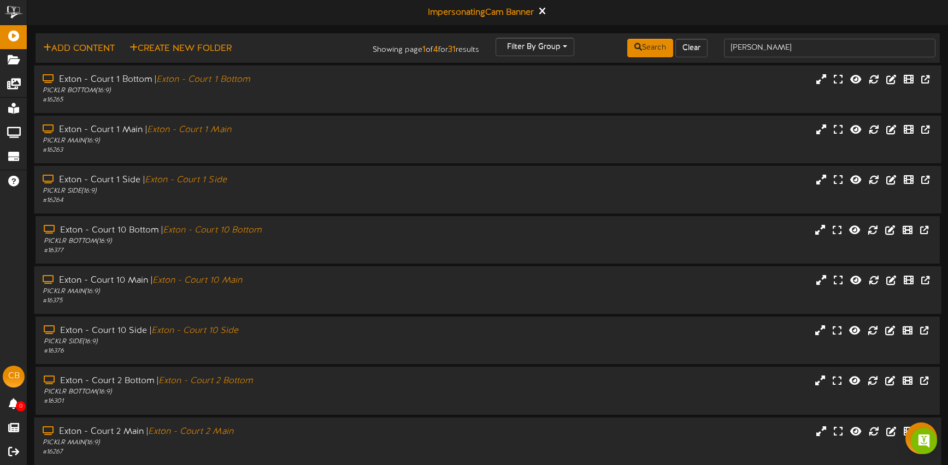
click at [330, 173] on div "Exton - Court 1 Side | Exton - Court 1 Side PICKLR SIDE ( 16:9 ) # 16264" at bounding box center [487, 190] width 907 height 48
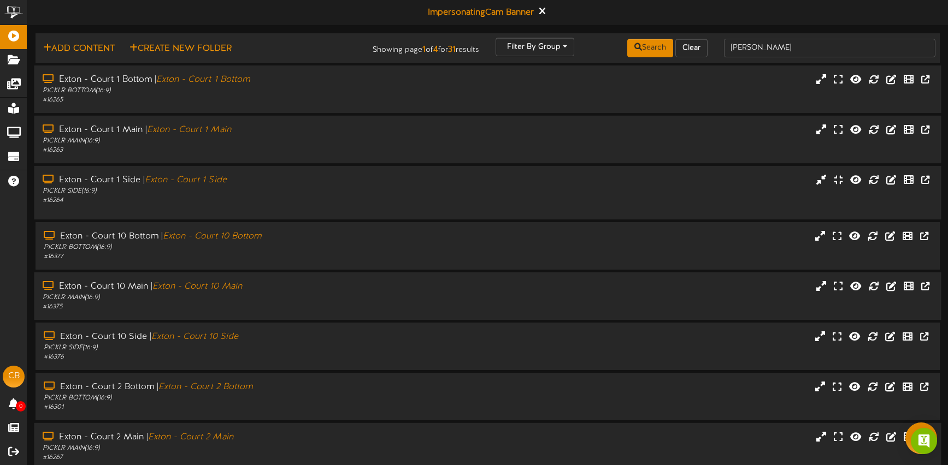
click at [348, 183] on div "Exton - Court 1 Side | Exton - Court 1 Side" at bounding box center [224, 180] width 362 height 13
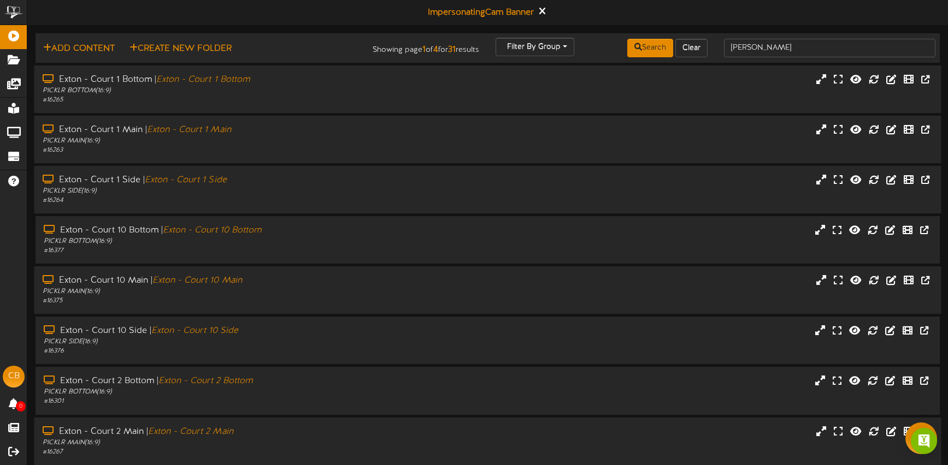
click at [348, 179] on div "Exton - Court 1 Side | Exton - Court 1 Side" at bounding box center [224, 180] width 362 height 13
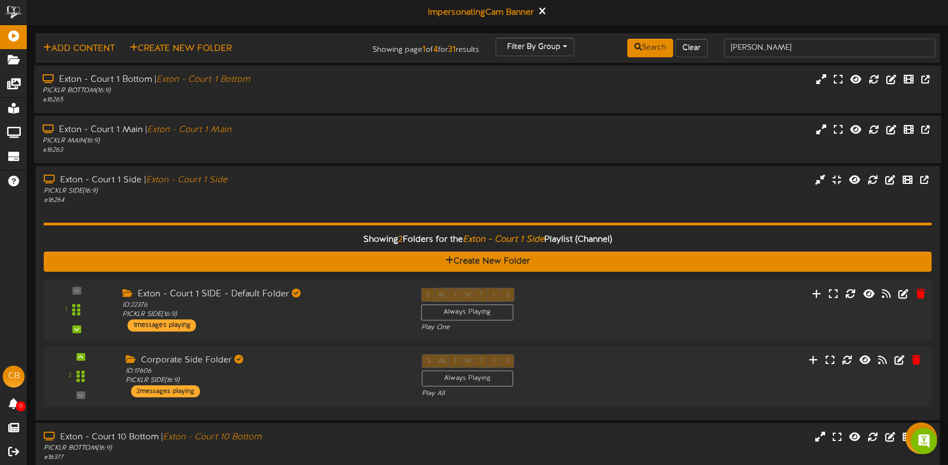
click at [601, 314] on div "S M T W T F S Always Playing Play One" at bounding box center [525, 310] width 224 height 45
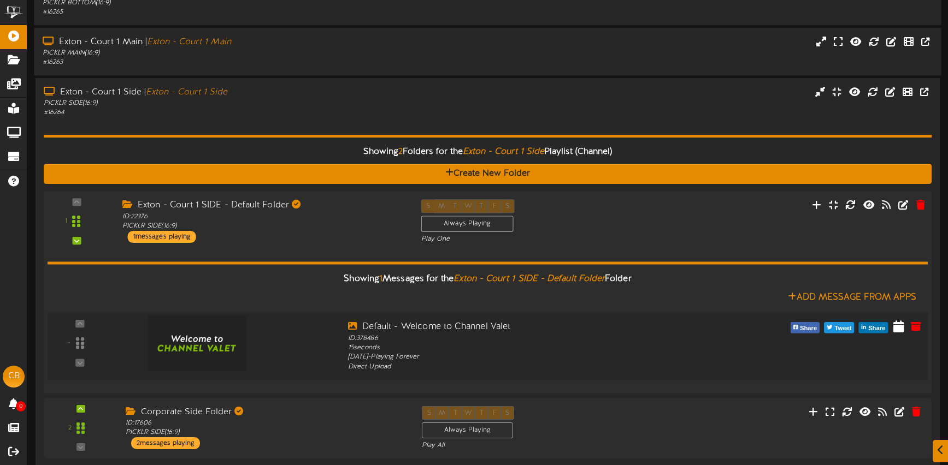
scroll to position [97, 0]
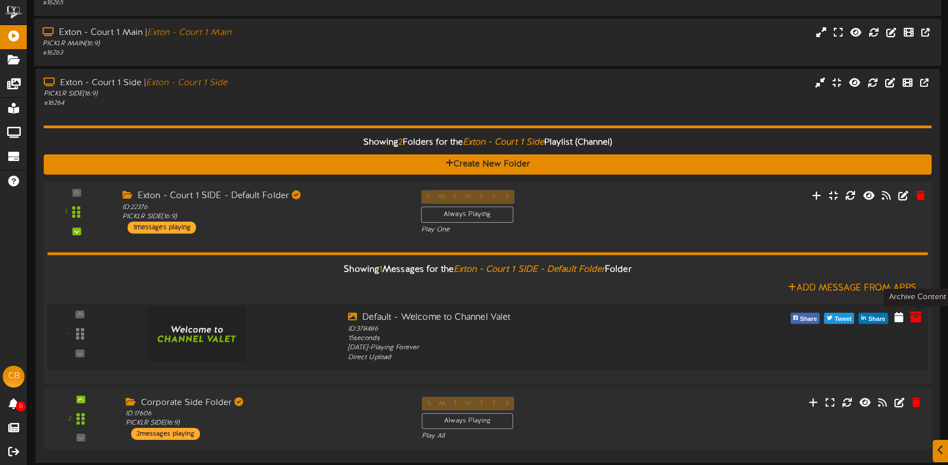
click at [917, 316] on icon at bounding box center [915, 317] width 12 height 12
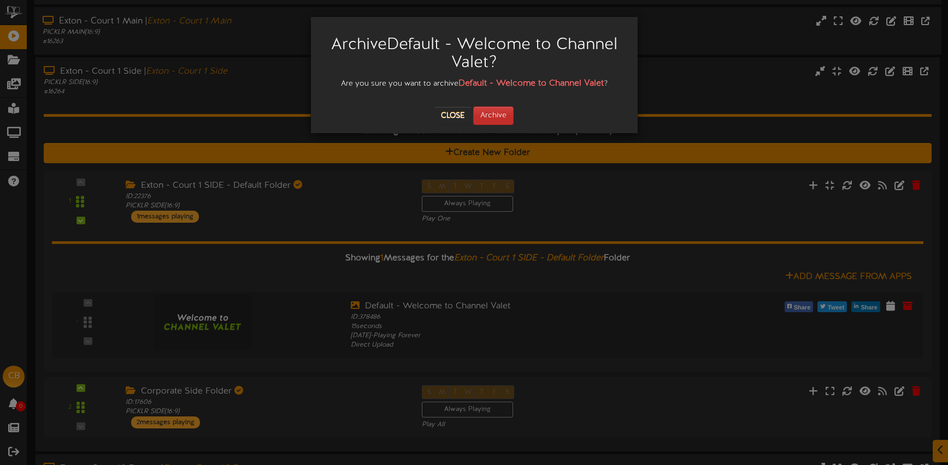
scroll to position [113, 0]
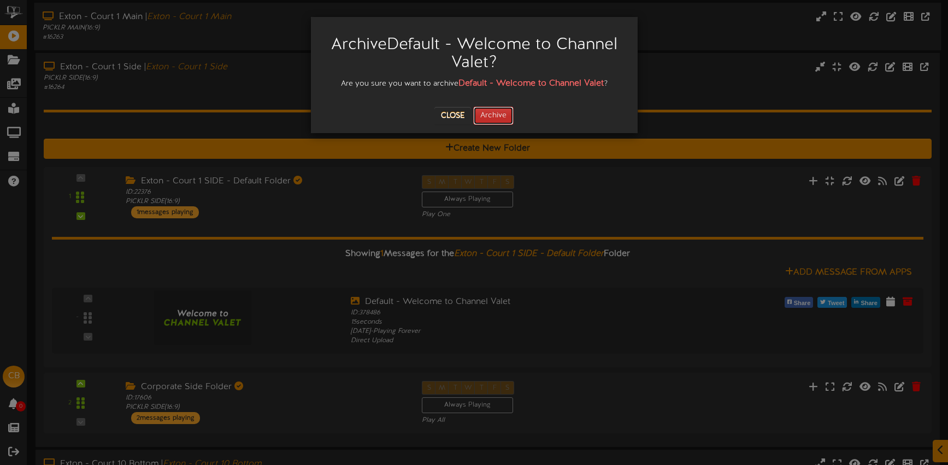
drag, startPoint x: 500, startPoint y: 116, endPoint x: 507, endPoint y: 134, distance: 19.6
click at [500, 116] on button "Archive" at bounding box center [493, 116] width 40 height 19
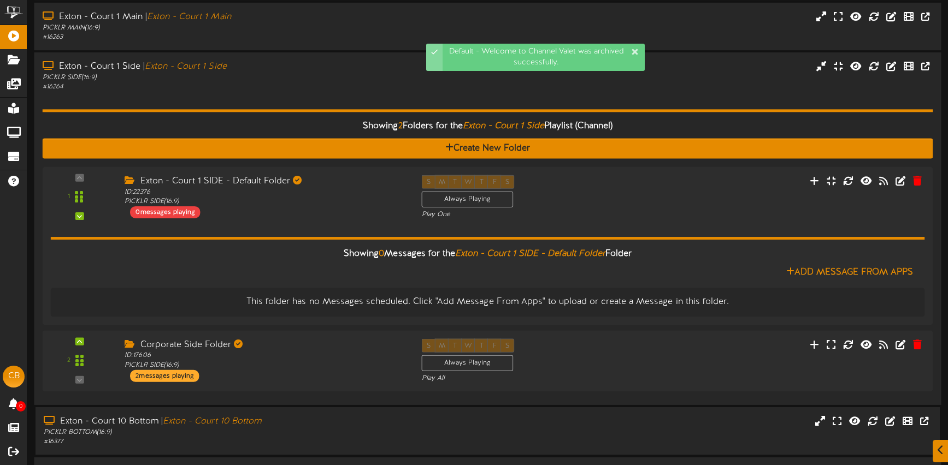
click at [287, 111] on hr at bounding box center [488, 110] width 890 height 3
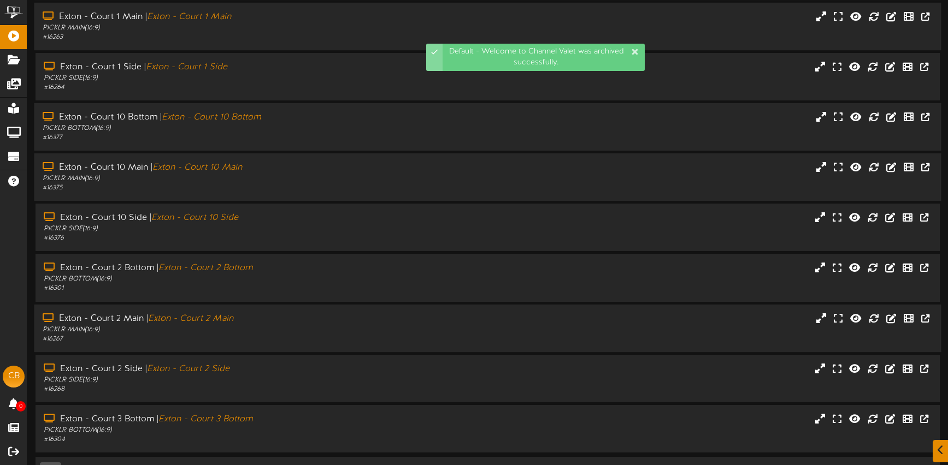
click at [304, 138] on div "# 16377" at bounding box center [224, 137] width 362 height 9
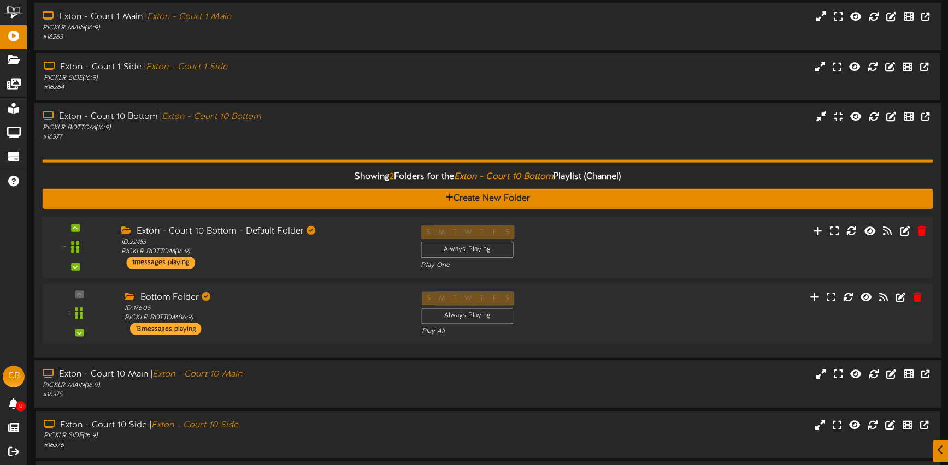
click at [598, 249] on div "S M T W T F S Always Playing Play One" at bounding box center [524, 247] width 225 height 45
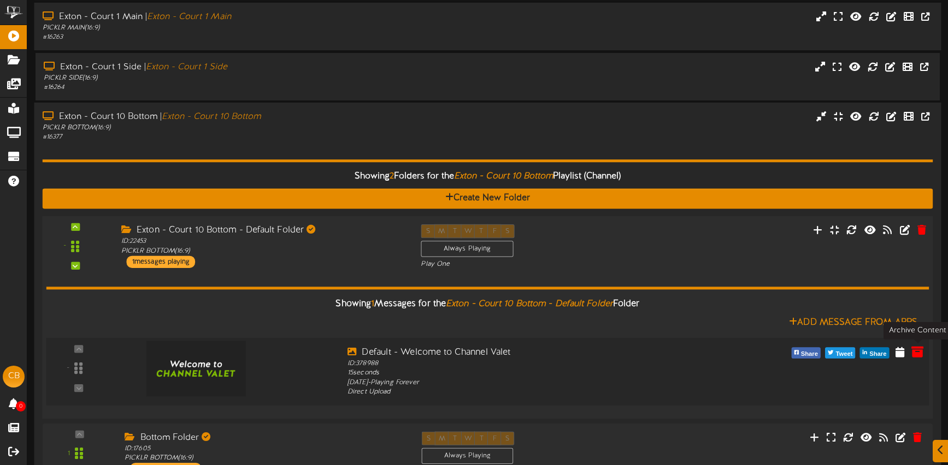
click at [916, 353] on icon at bounding box center [917, 352] width 12 height 12
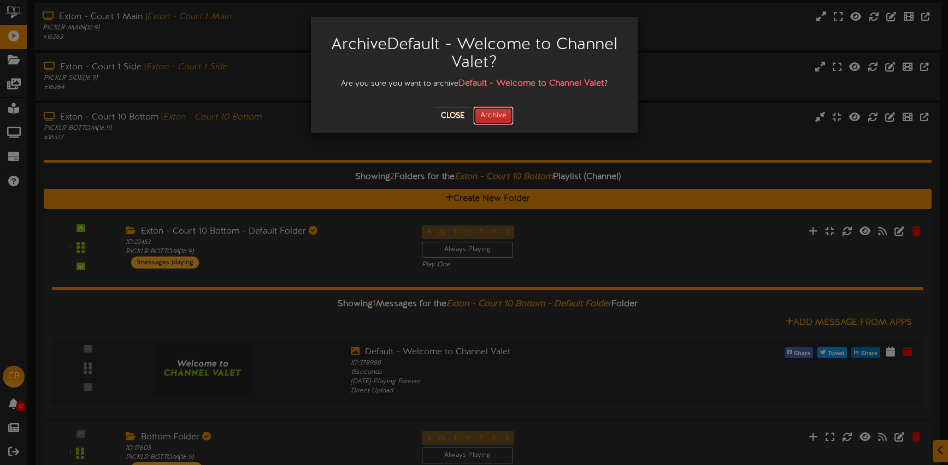
click at [500, 121] on button "Archive" at bounding box center [493, 116] width 40 height 19
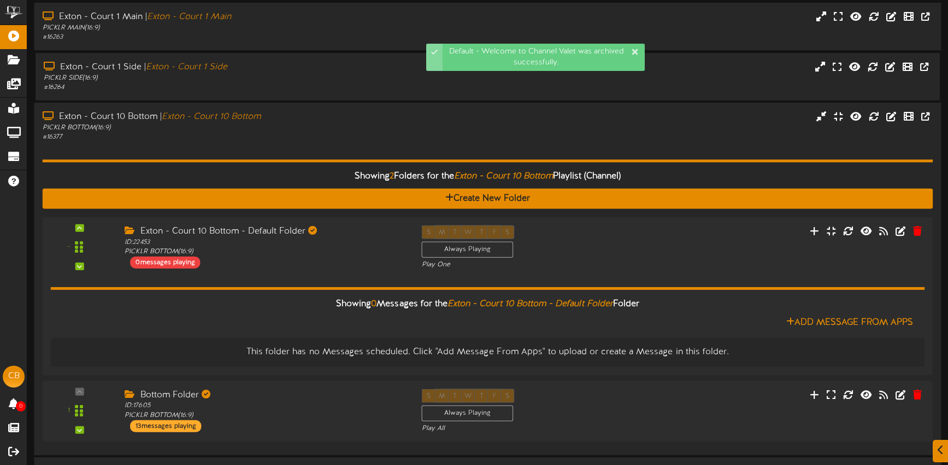
click at [322, 142] on div "Showing 2 Folders for the Exton - Court 10 Bottom Playlist (Channel) Create New…" at bounding box center [488, 294] width 890 height 305
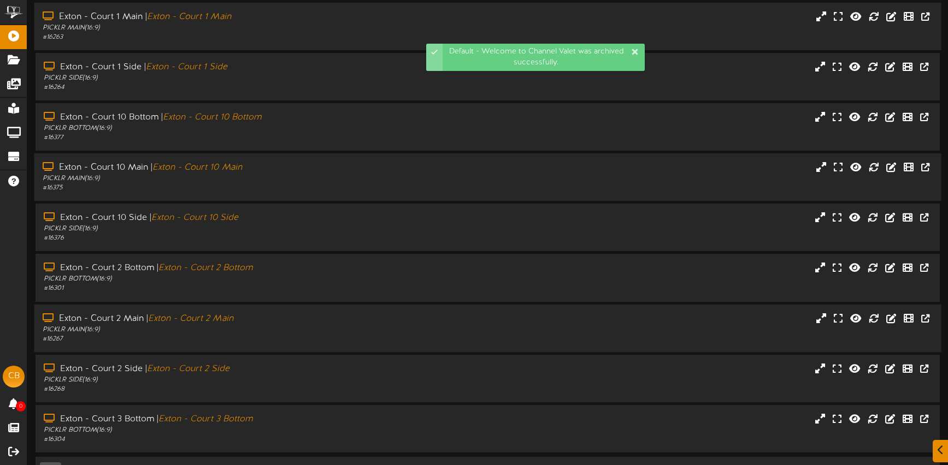
drag, startPoint x: 331, startPoint y: 187, endPoint x: 348, endPoint y: 189, distance: 17.1
click at [331, 187] on div "# 16375" at bounding box center [224, 188] width 362 height 9
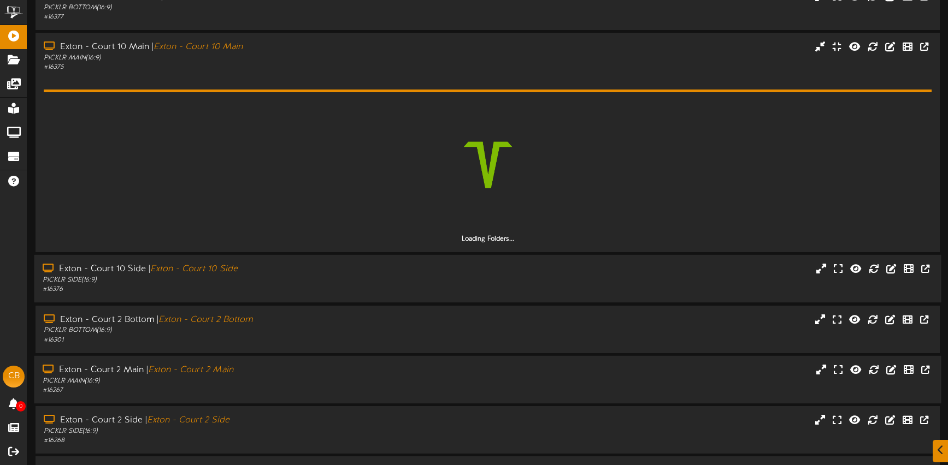
click at [351, 273] on div "Exton - Court 10 Side | Exton - Court 10 Side" at bounding box center [224, 269] width 362 height 13
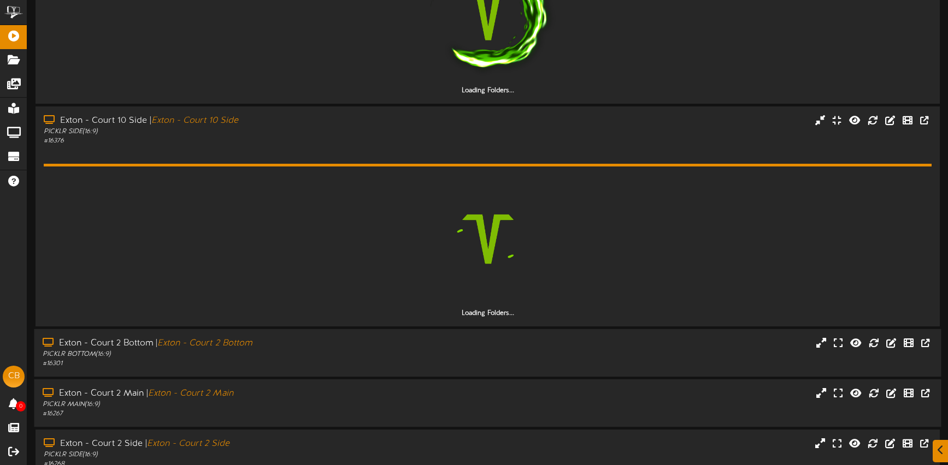
click at [318, 348] on div "Exton - Court 2 Bottom | Exton - Court 2 Bottom" at bounding box center [224, 344] width 362 height 13
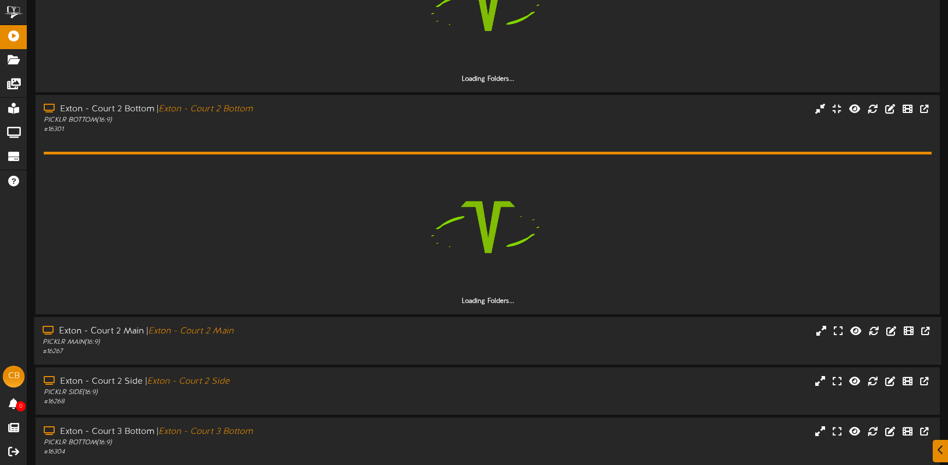
click at [373, 340] on div "PICKLR MAIN ( 16:9 )" at bounding box center [224, 342] width 362 height 9
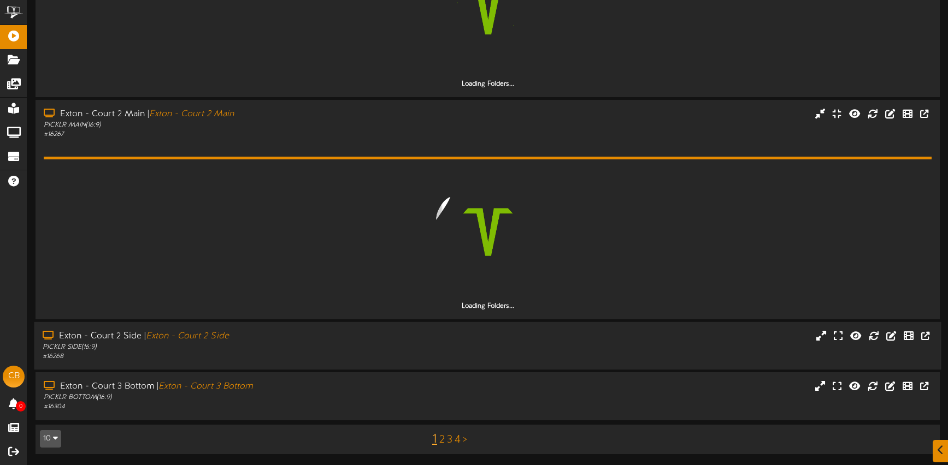
click at [374, 341] on div "Exton - Court 2 Side | Exton - Court 2 Side" at bounding box center [224, 336] width 362 height 13
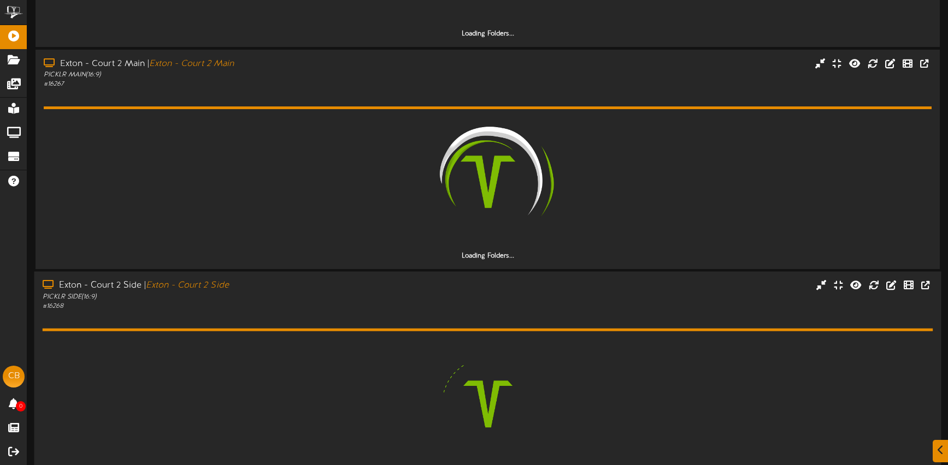
scroll to position [1006, 0]
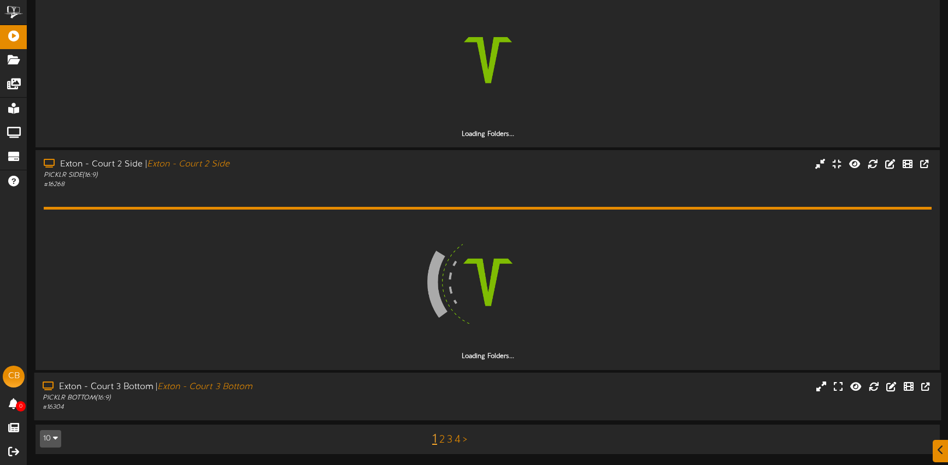
click at [382, 383] on div "Exton - Court 3 Bottom | Exton - Court 3 Bottom" at bounding box center [224, 387] width 362 height 13
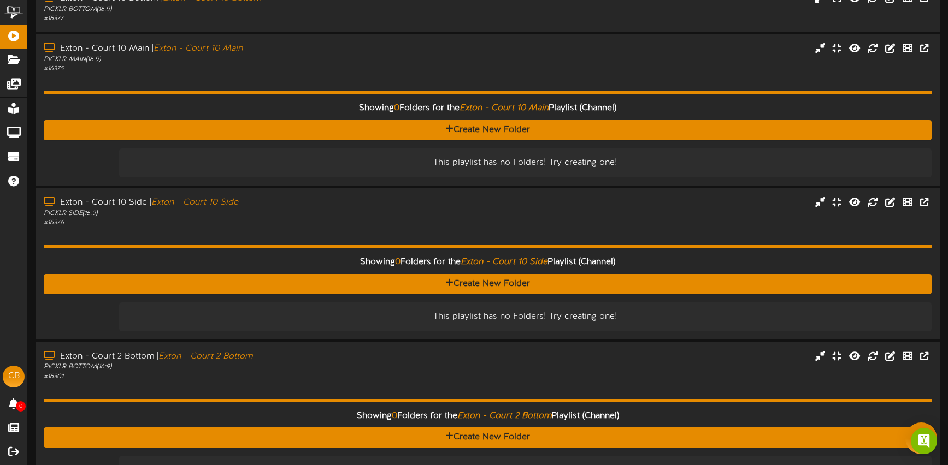
scroll to position [0, 0]
